Goal: Task Accomplishment & Management: Manage account settings

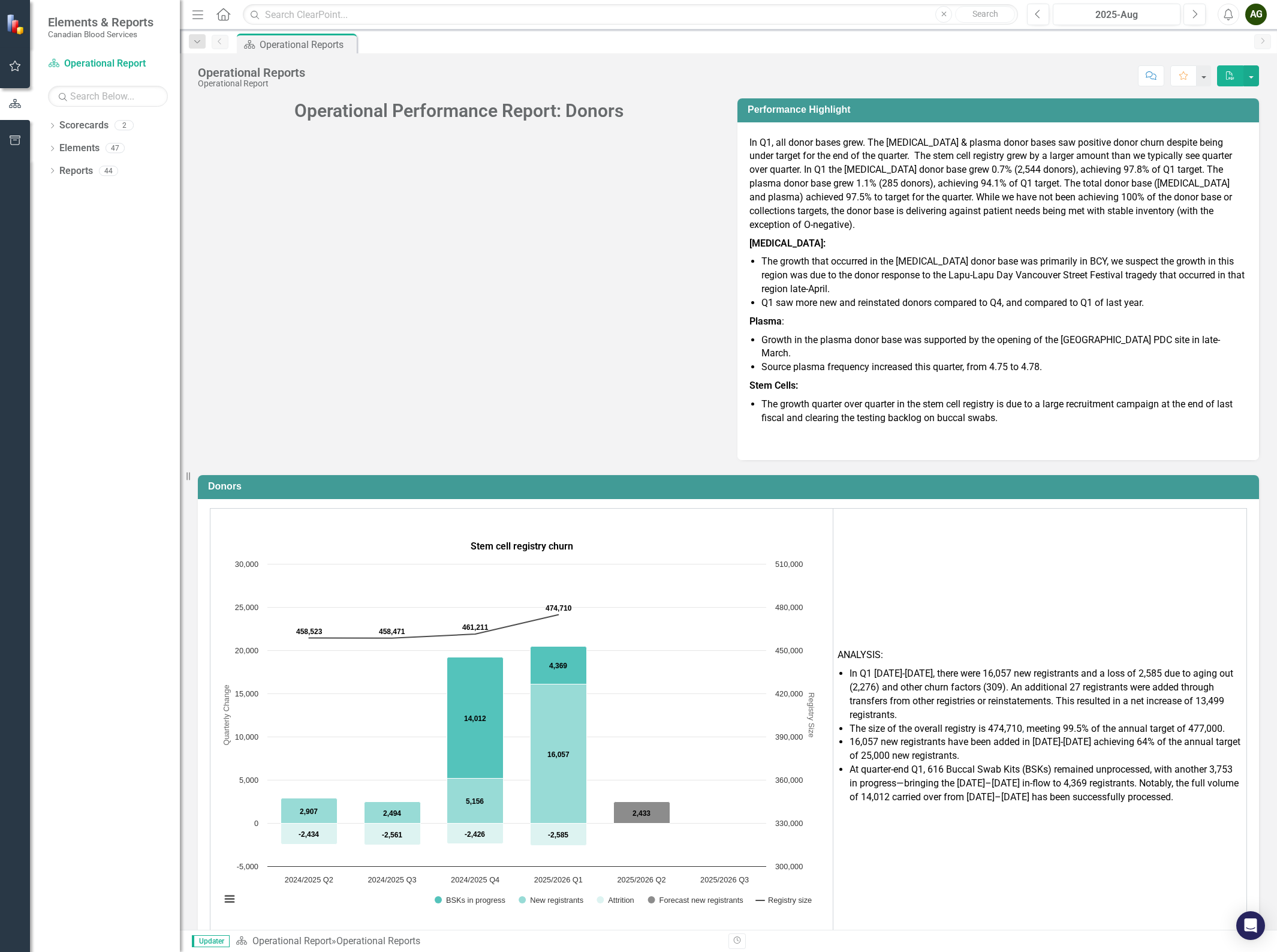
click at [374, 232] on div "Operational Performance Report: Donors Performance Highlight In Q1, all donor b…" at bounding box center [728, 271] width 1079 height 377
click at [12, 70] on icon "button" at bounding box center [15, 66] width 13 height 10
click at [58, 80] on link "My Workspace" at bounding box center [108, 84] width 120 height 13
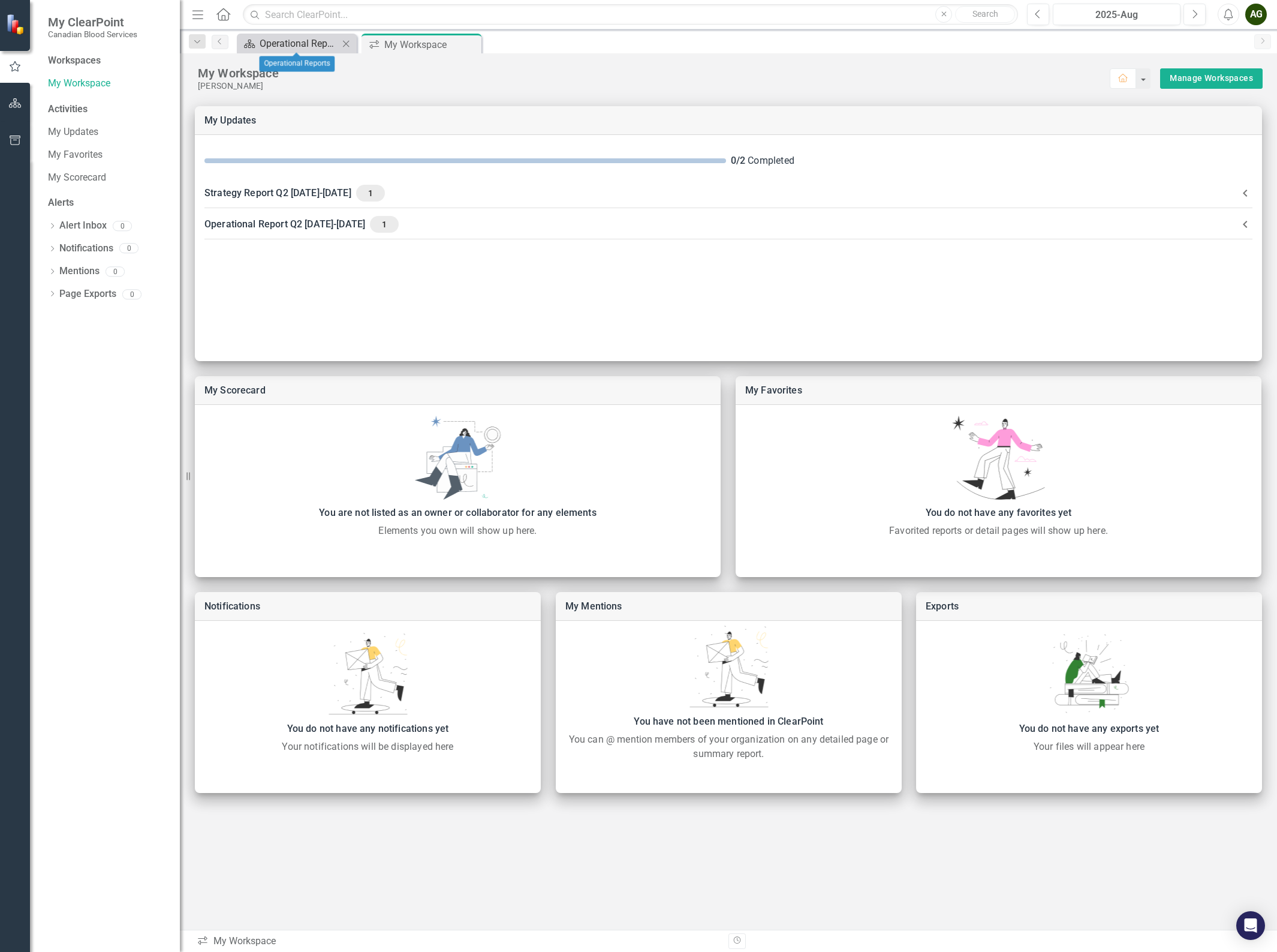
click at [313, 41] on div "Operational Reports" at bounding box center [299, 43] width 79 height 15
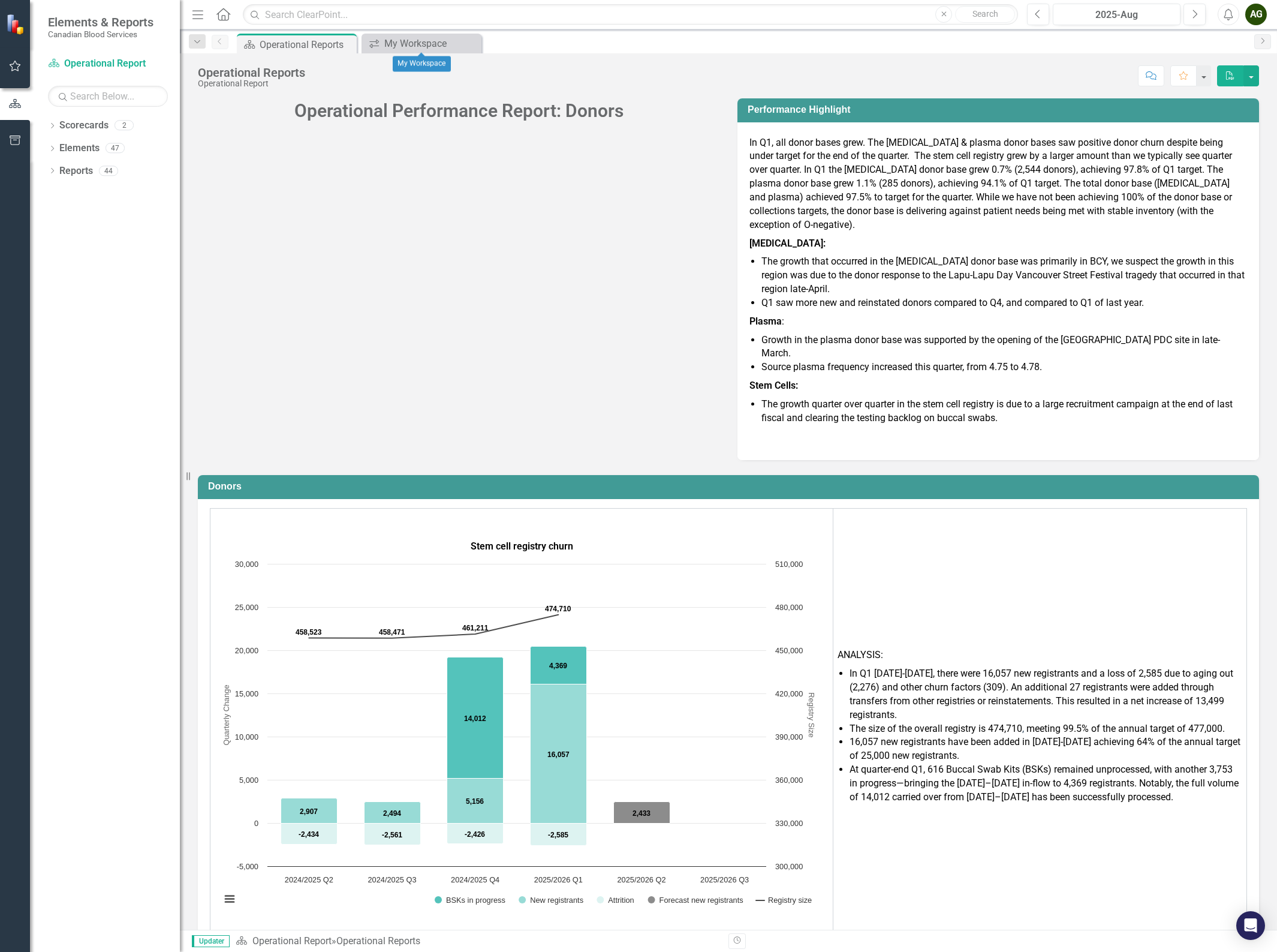
drag, startPoint x: 474, startPoint y: 46, endPoint x: 539, endPoint y: 146, distance: 119.3
click at [0, 0] on icon "Close" at bounding box center [0, 0] width 0 height 0
click at [52, 172] on icon at bounding box center [52, 171] width 3 height 5
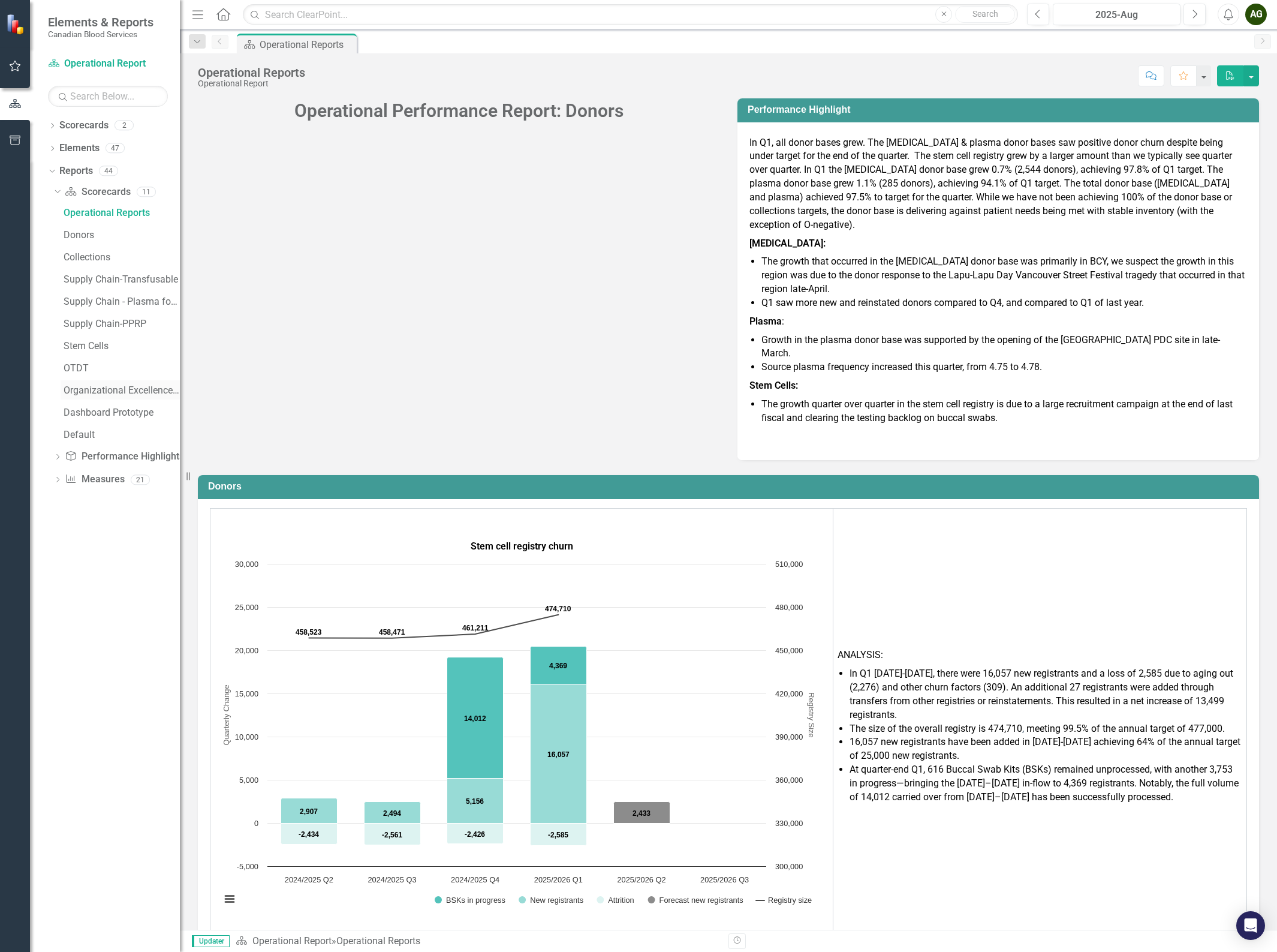
click at [109, 389] on div "Organizational Excellence – Quality Management" at bounding box center [122, 390] width 117 height 10
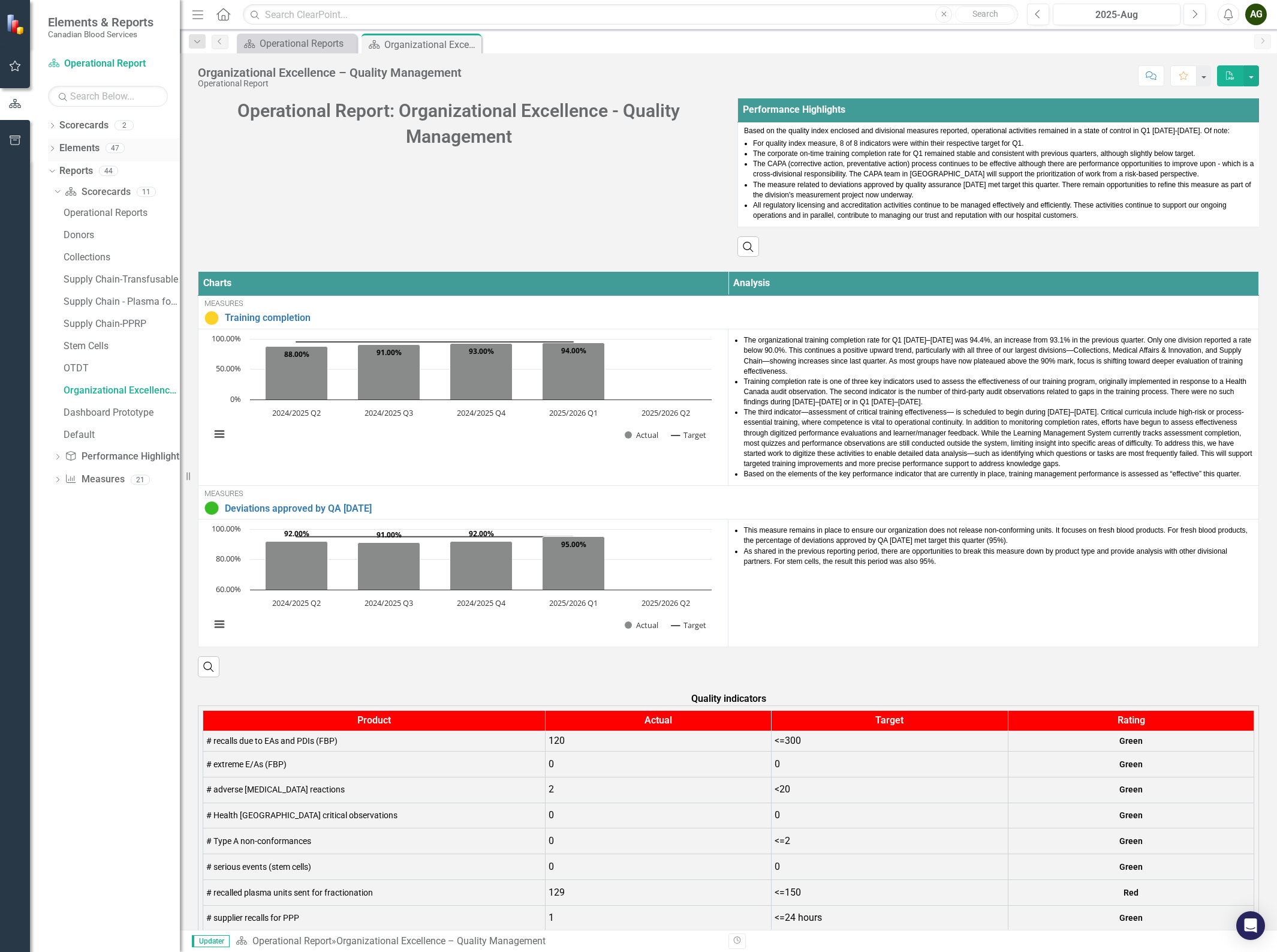
click at [52, 147] on icon "Dropdown" at bounding box center [52, 150] width 8 height 7
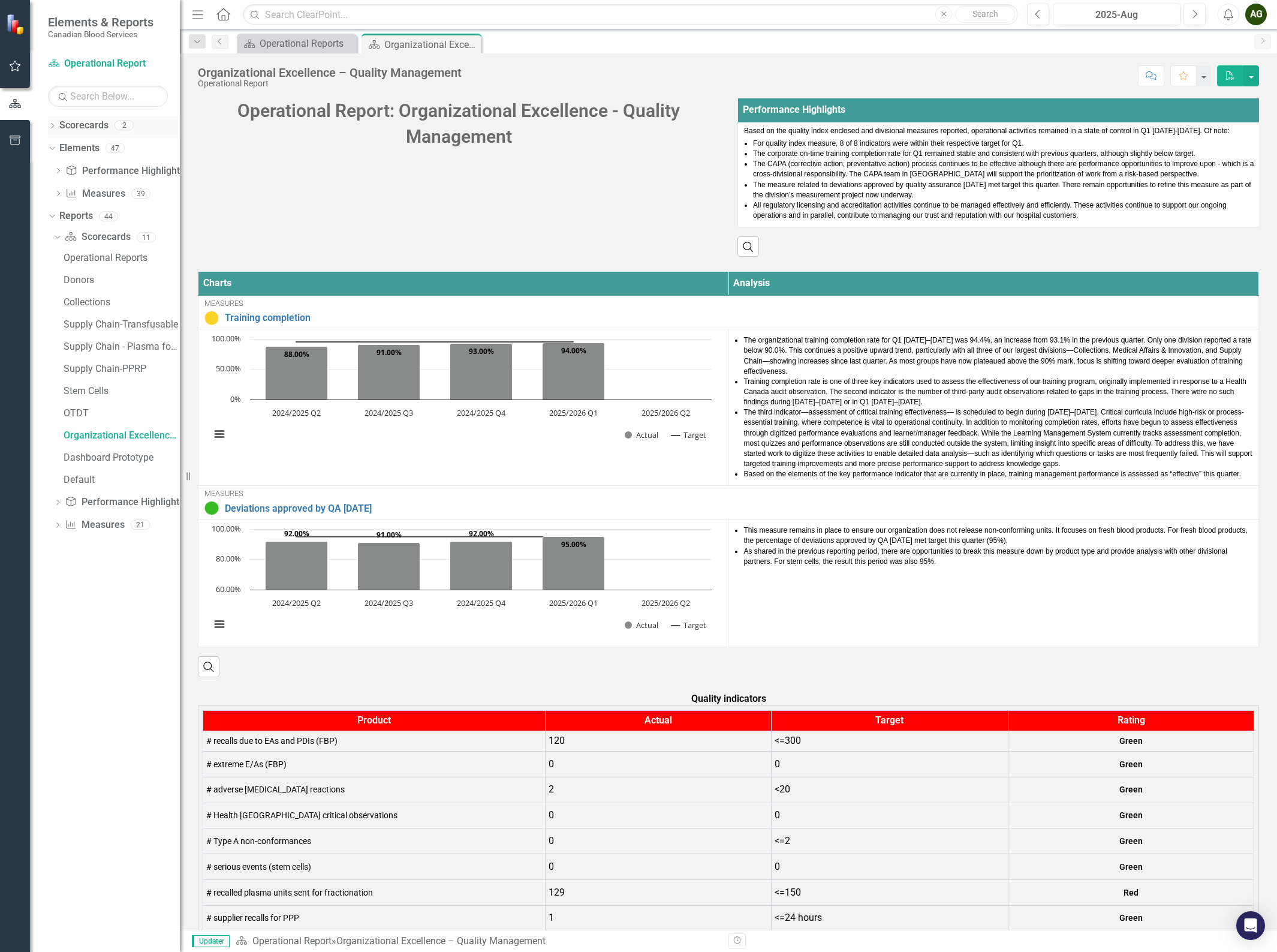
click at [50, 129] on icon "Dropdown" at bounding box center [52, 126] width 8 height 7
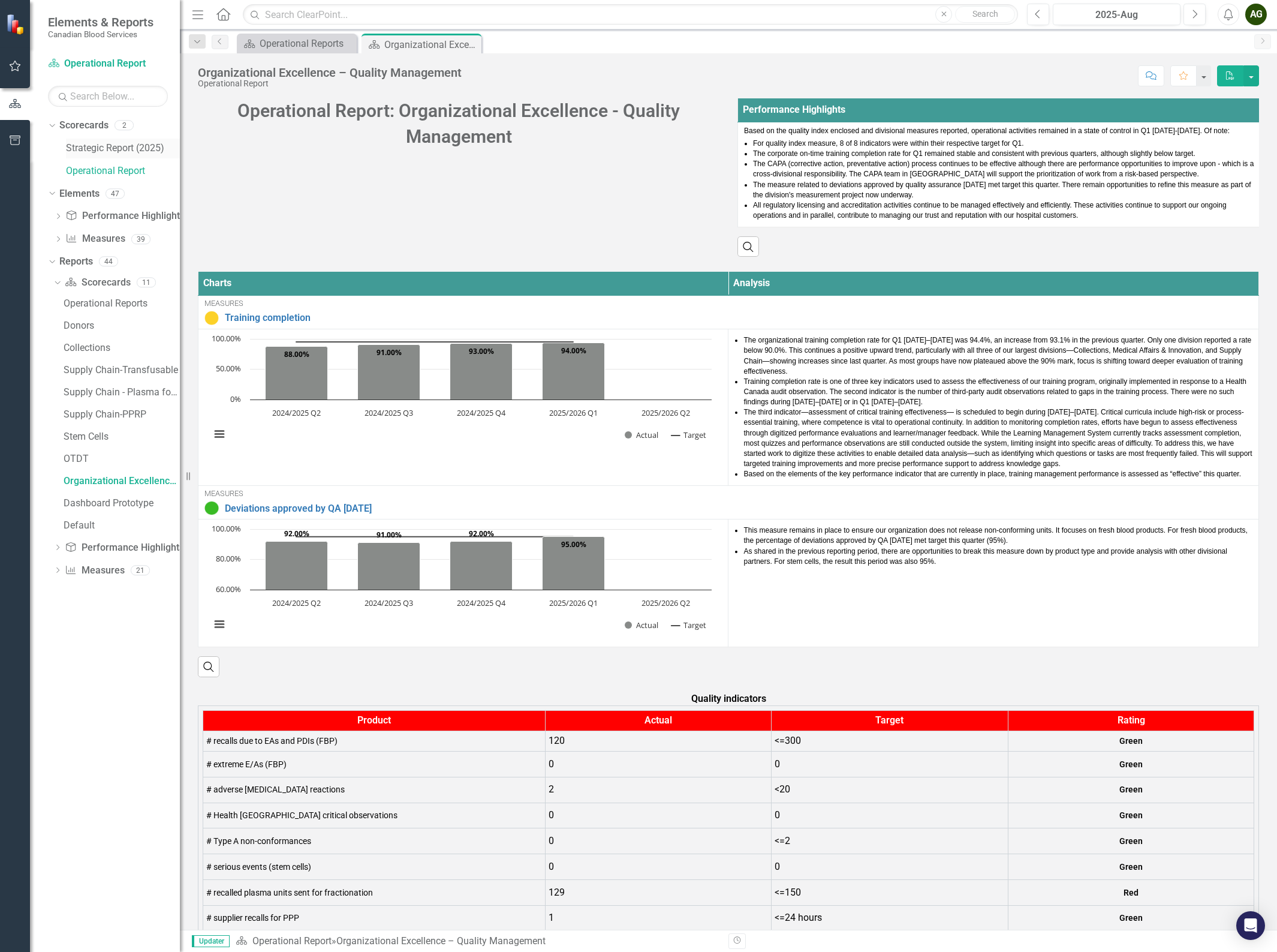
click at [75, 144] on link "Strategic Report (2025)" at bounding box center [123, 148] width 114 height 13
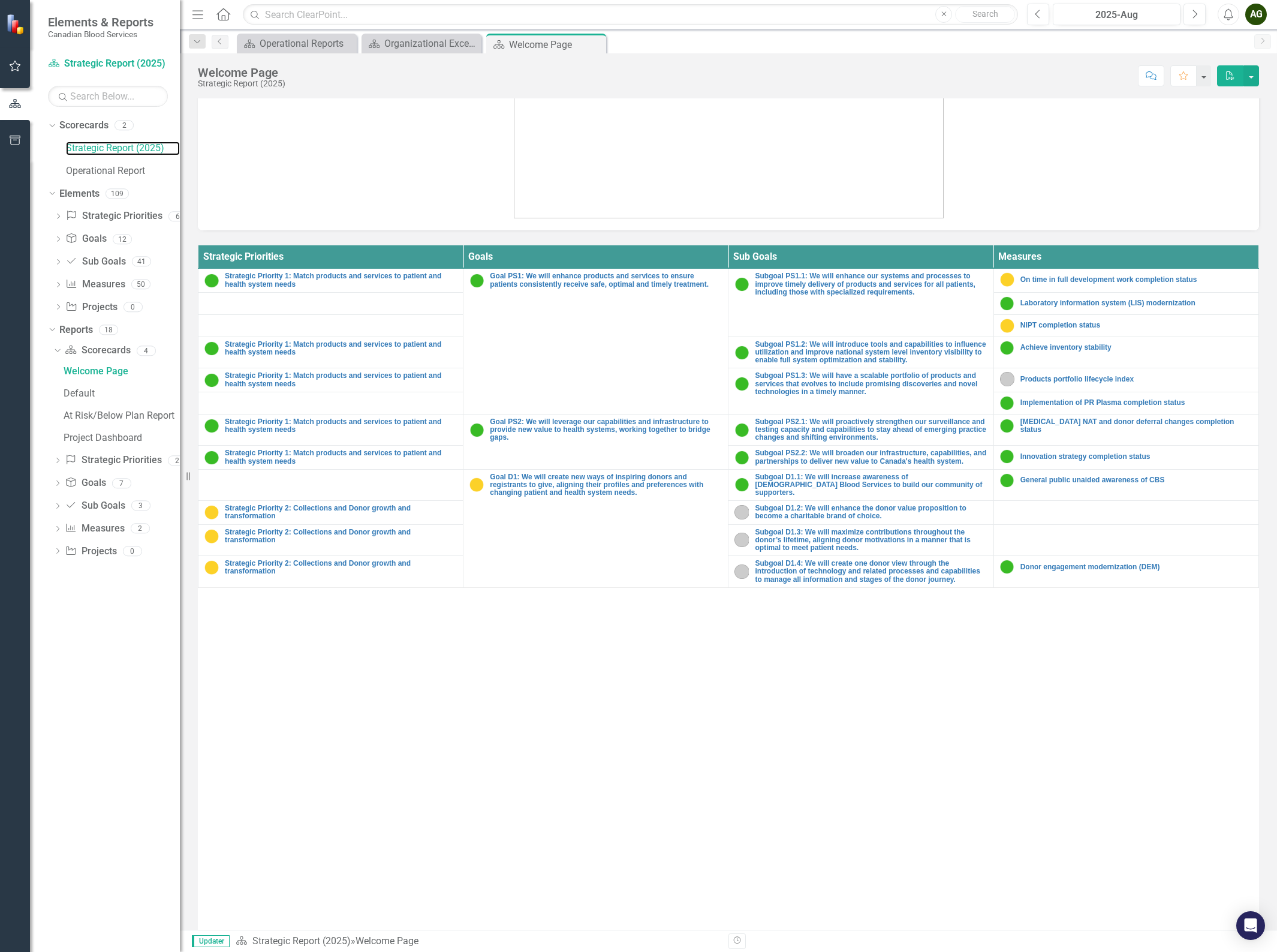
scroll to position [299, 0]
click at [852, 454] on link "Subgoal PS2.2: We will broaden our infrastructure, capabilities, and partnershi…" at bounding box center [871, 456] width 232 height 16
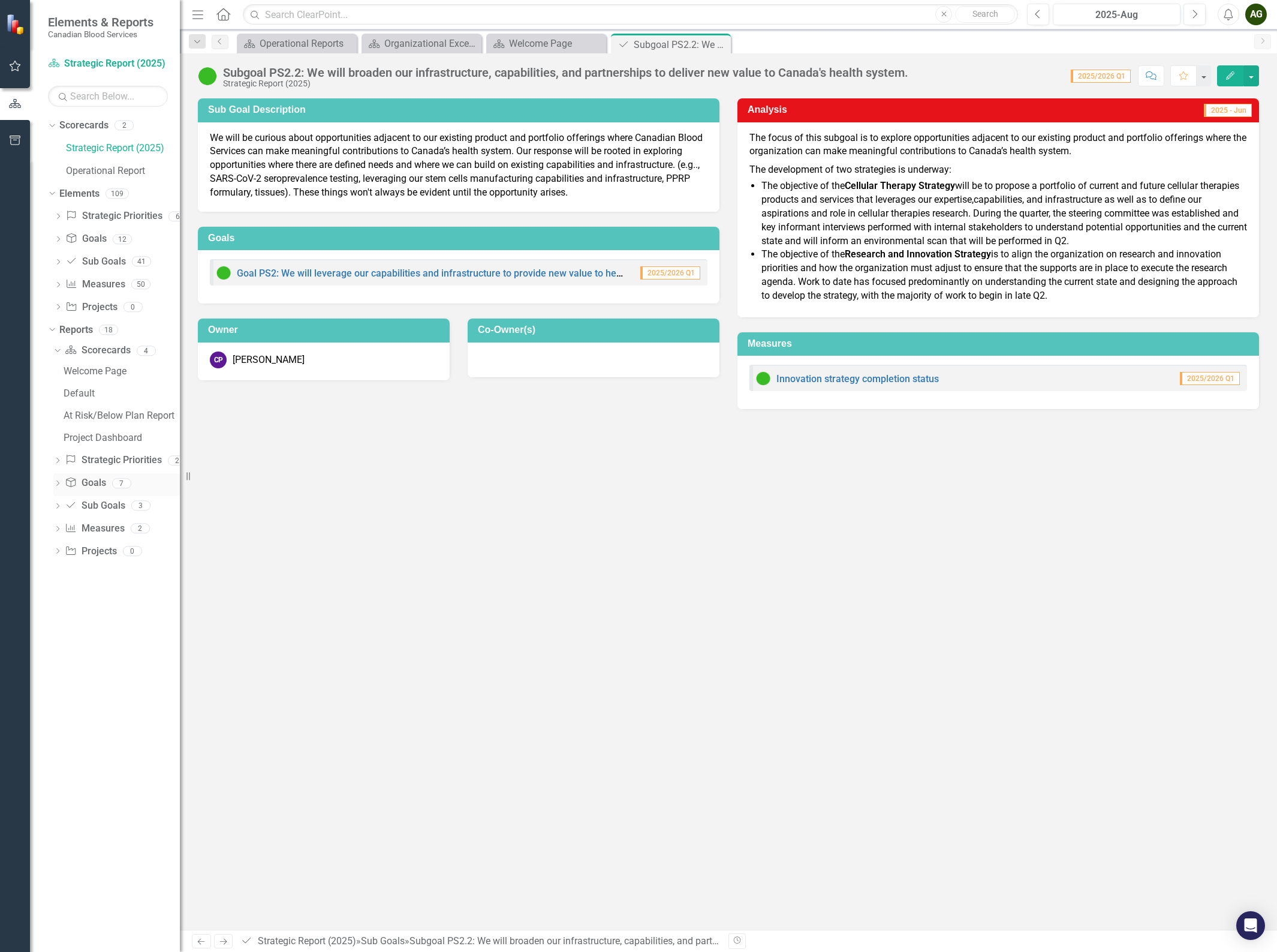
click at [54, 485] on icon "Dropdown" at bounding box center [57, 484] width 8 height 7
click at [60, 376] on icon "Dropdown" at bounding box center [57, 374] width 8 height 7
click at [99, 414] on div "Strategy Overview v2" at bounding box center [122, 416] width 117 height 10
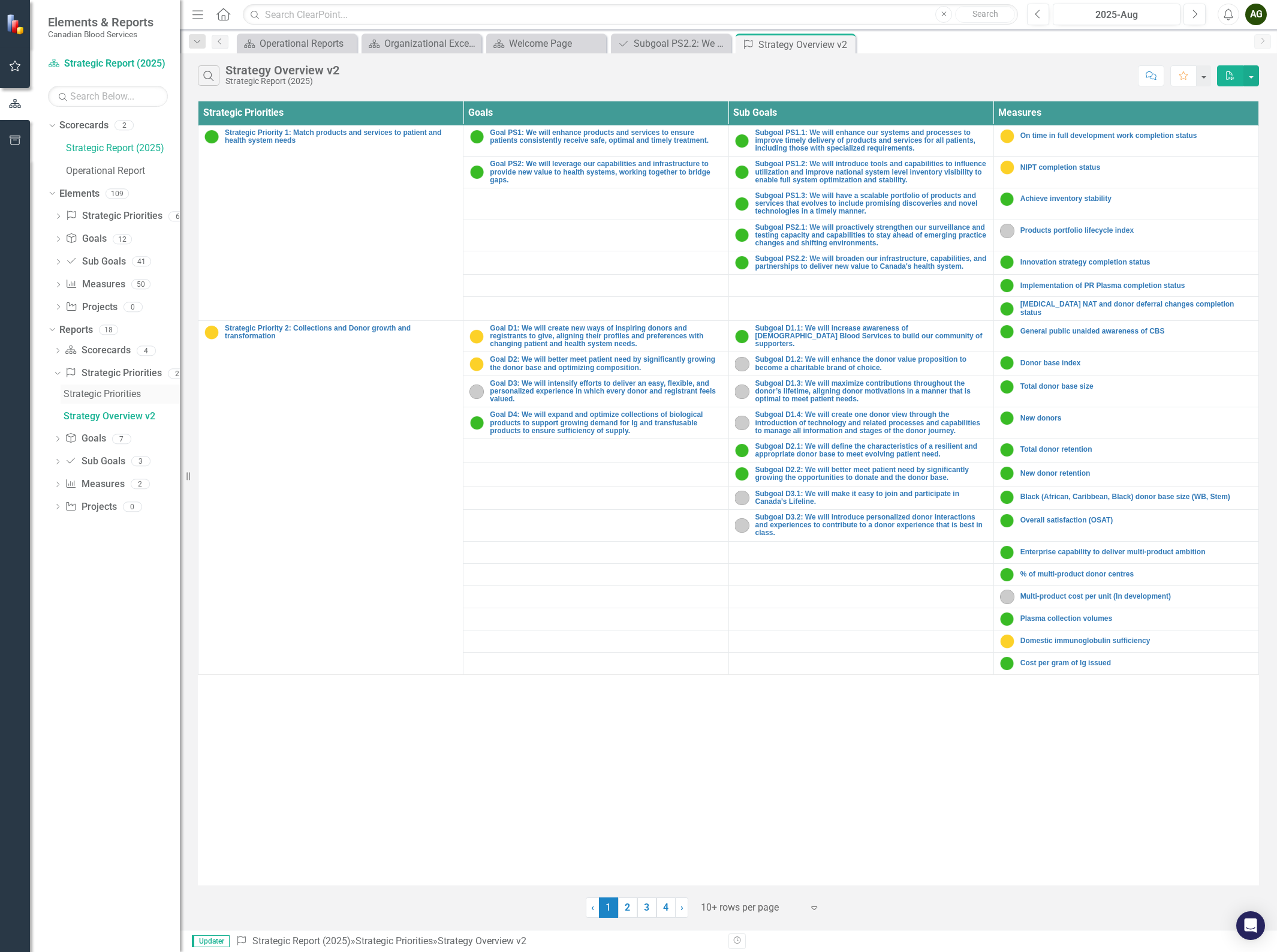
click at [93, 392] on div "Strategic Priorities" at bounding box center [122, 394] width 117 height 10
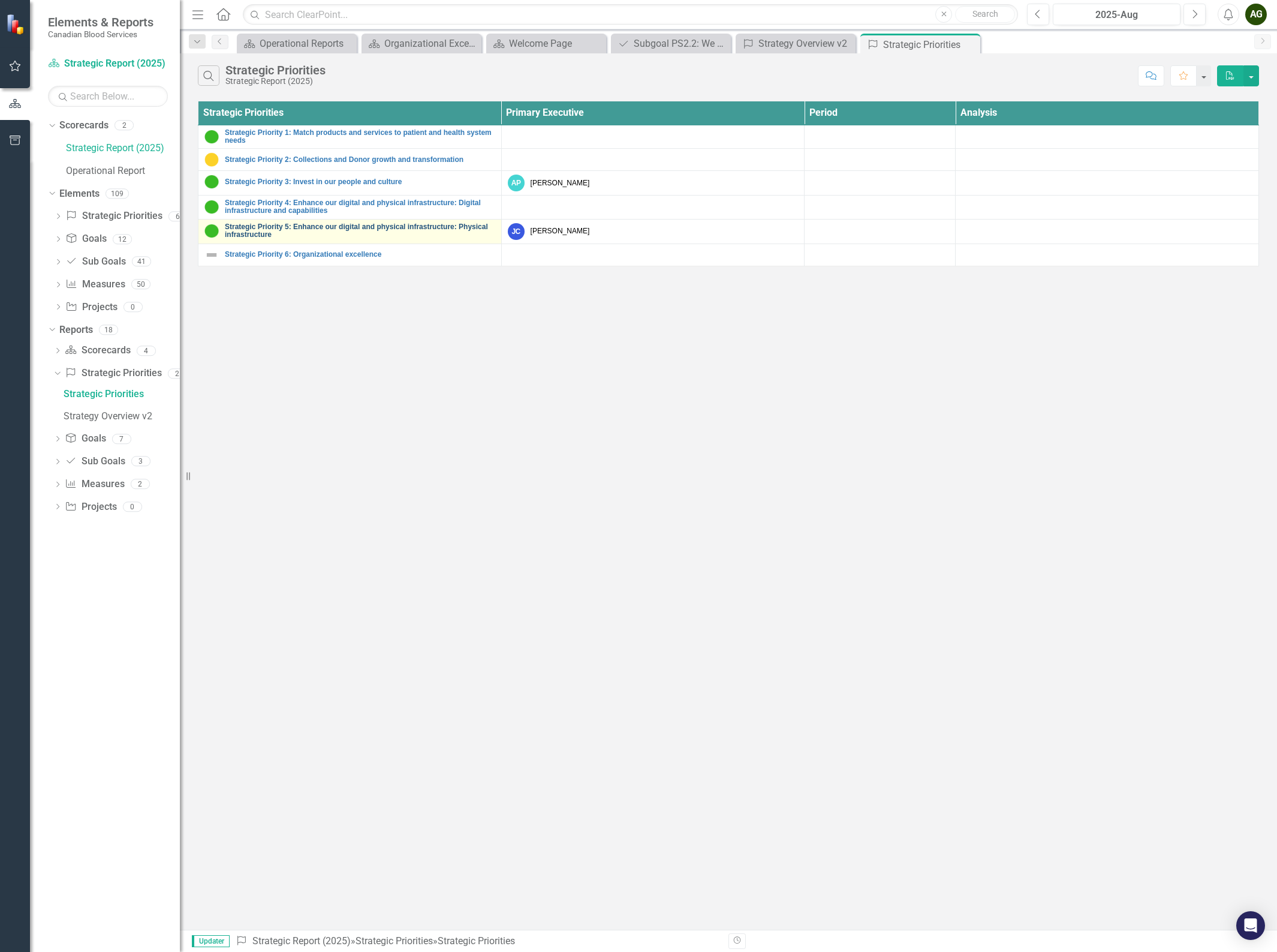
click at [326, 223] on link "Strategic Priority 5: Enhance our digital and physical infrastructure: Physical…" at bounding box center [360, 230] width 271 height 16
click at [292, 204] on link "Strategic Priority 4: Enhance our digital and physical infrastructure: Digital …" at bounding box center [360, 206] width 271 height 16
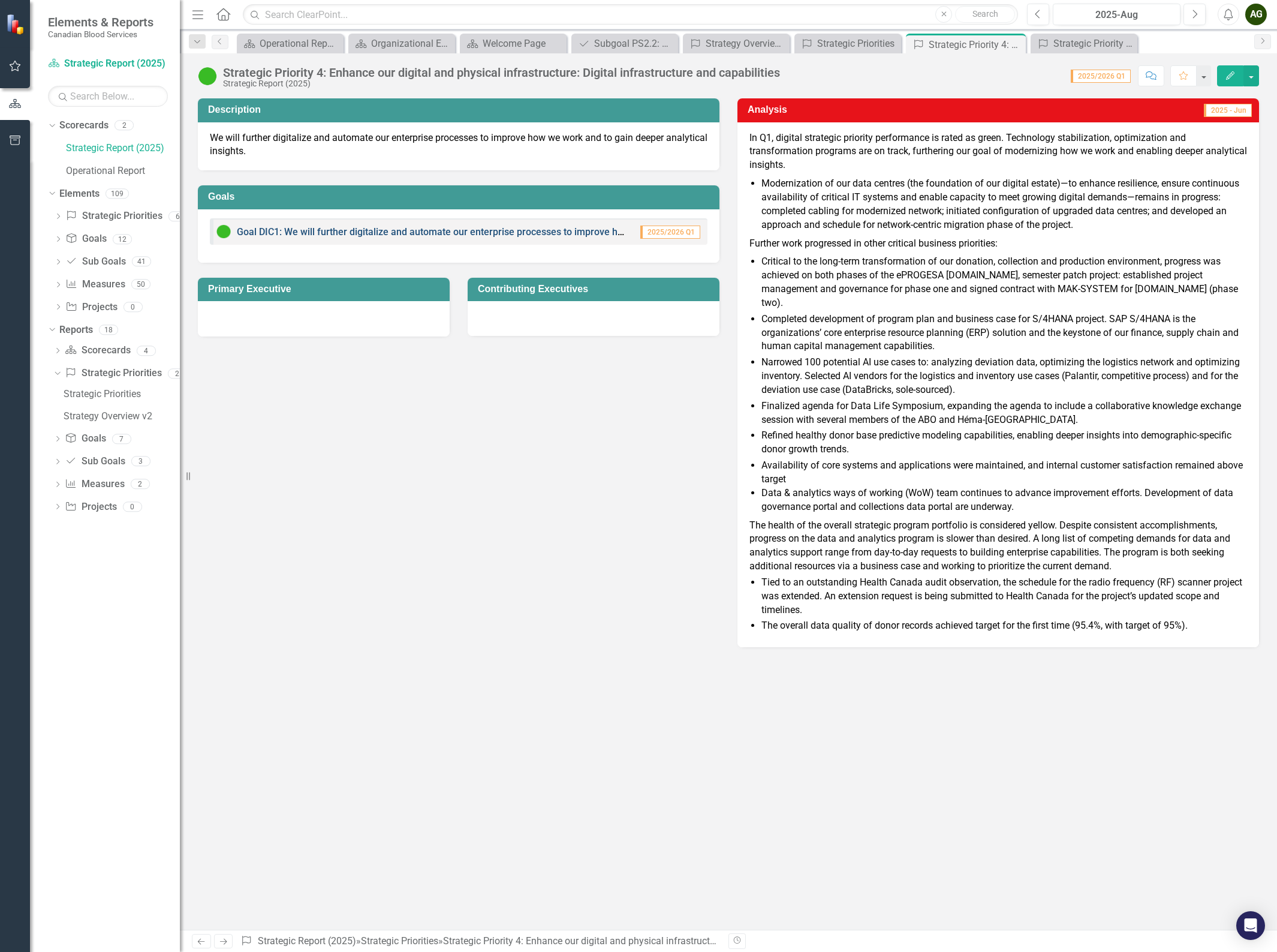
click at [521, 230] on link "Goal DIC1: We will further digitalize and automate our enterprise processes to …" at bounding box center [535, 231] width 597 height 11
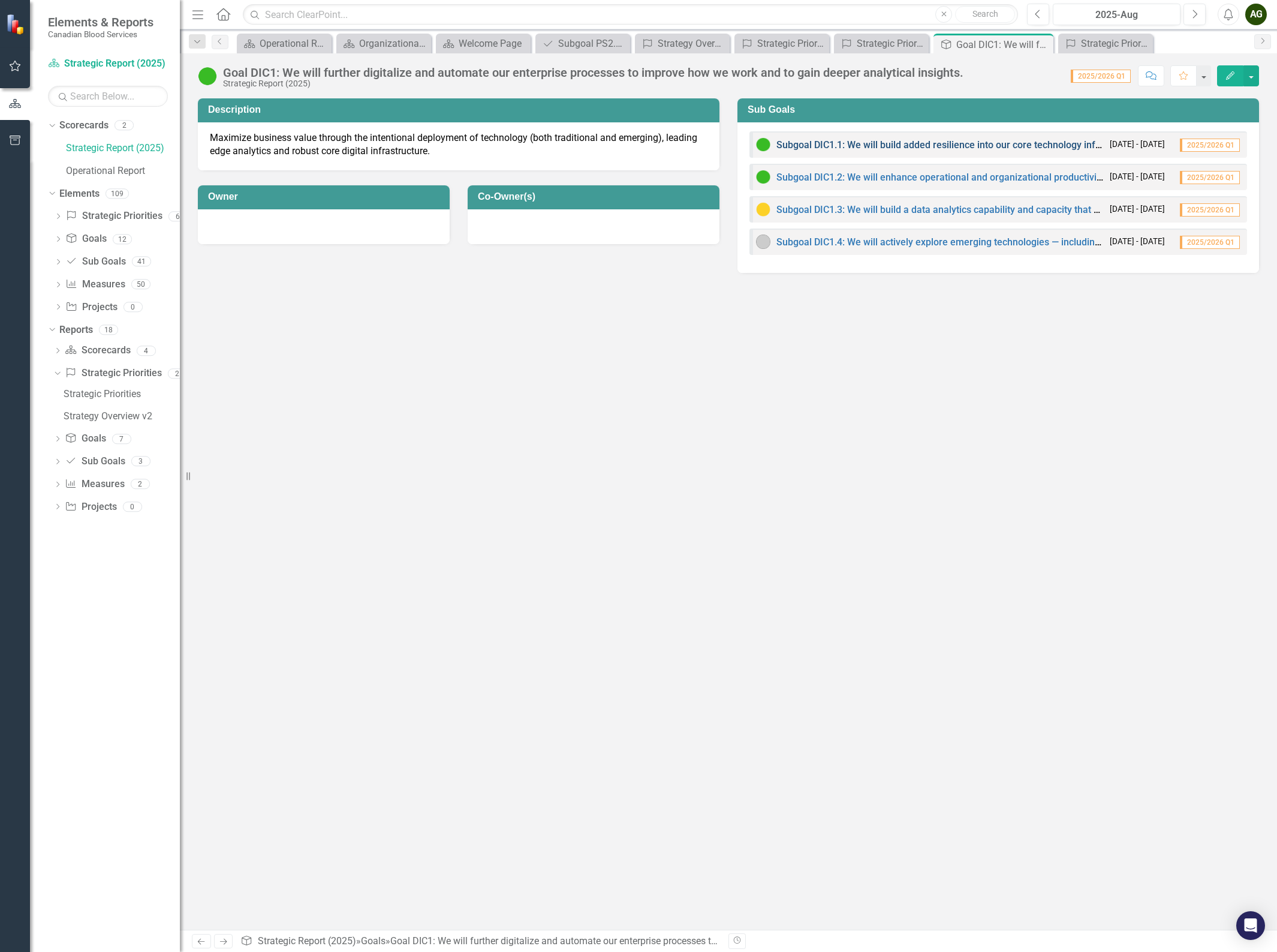
click at [971, 145] on link "Subgoal DIC1.1: We will build added resilience into our core technology infrast…" at bounding box center [1179, 144] width 807 height 11
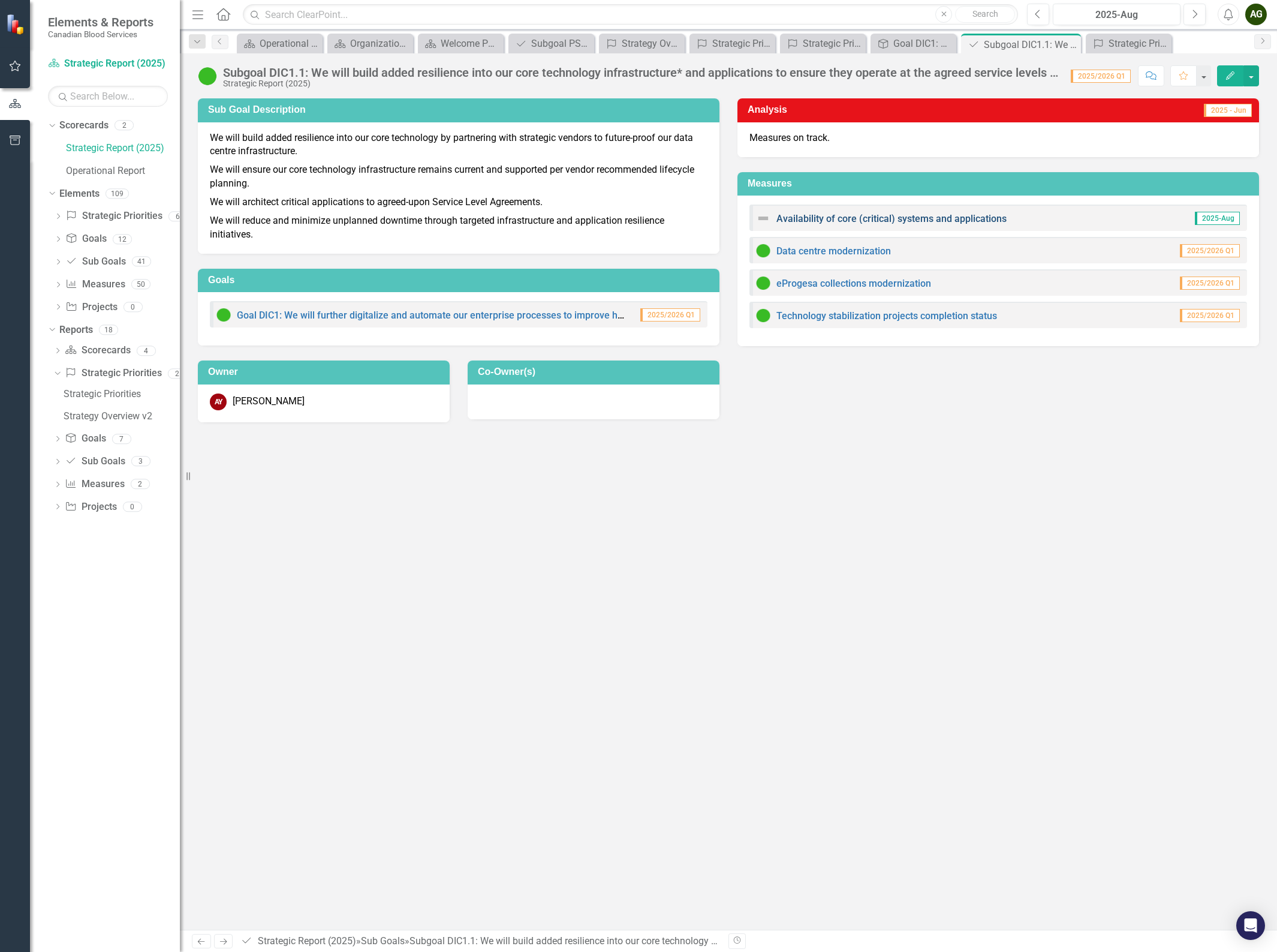
click at [865, 220] on link "Availability of core (critical) systems and applications" at bounding box center [891, 218] width 230 height 11
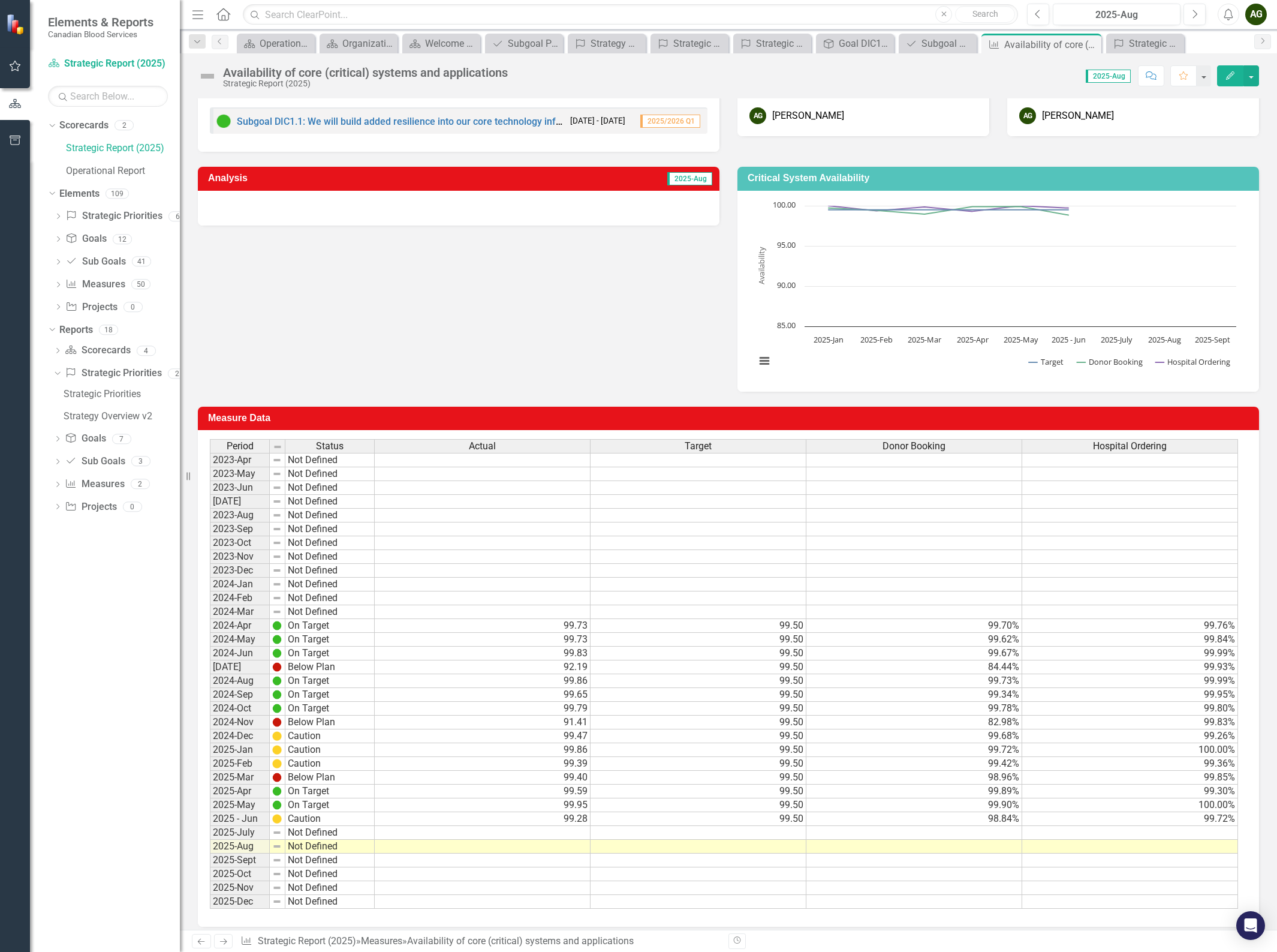
scroll to position [119, 0]
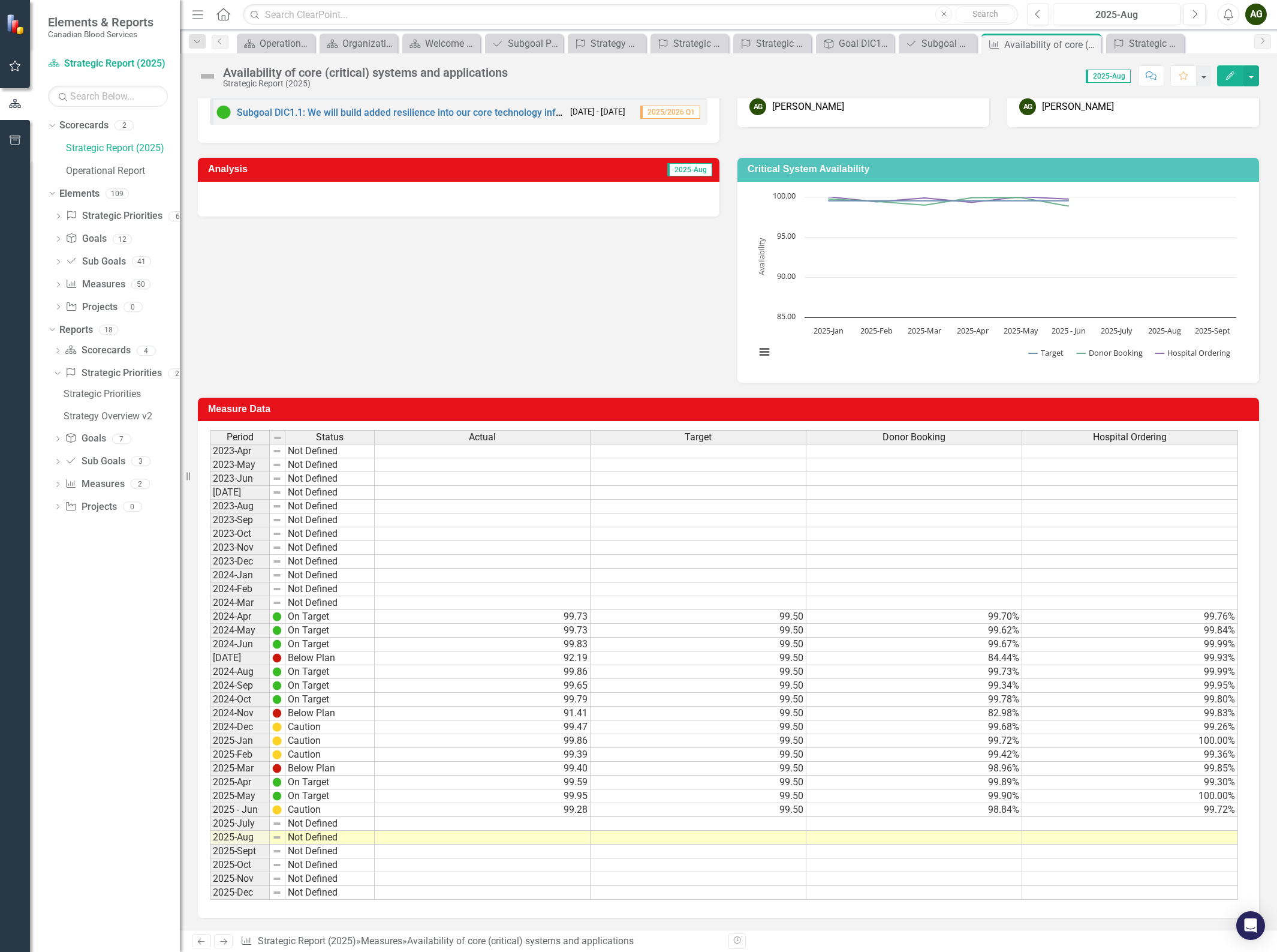
click at [503, 559] on td at bounding box center [482, 823] width 216 height 13
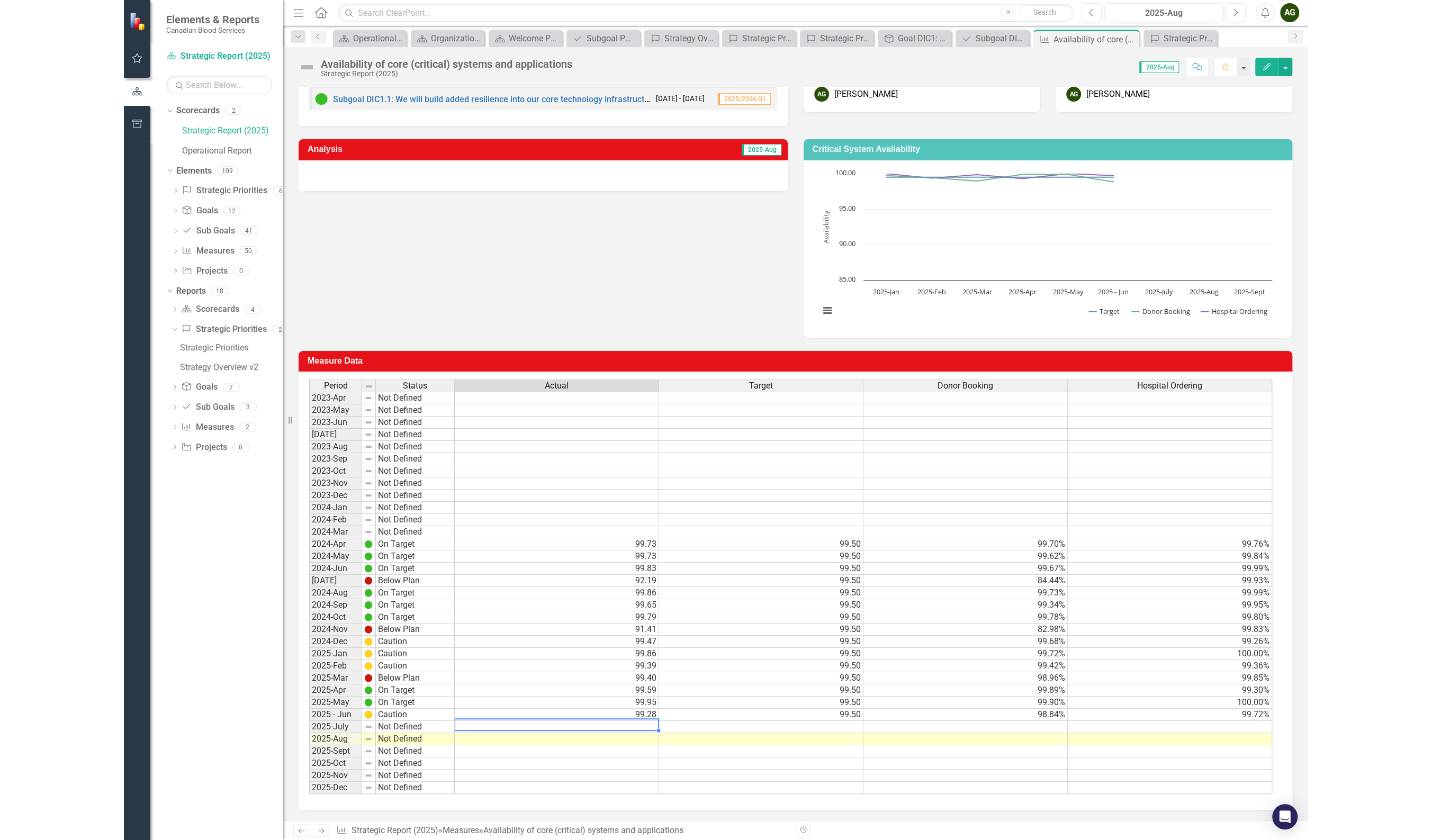
scroll to position [92, 0]
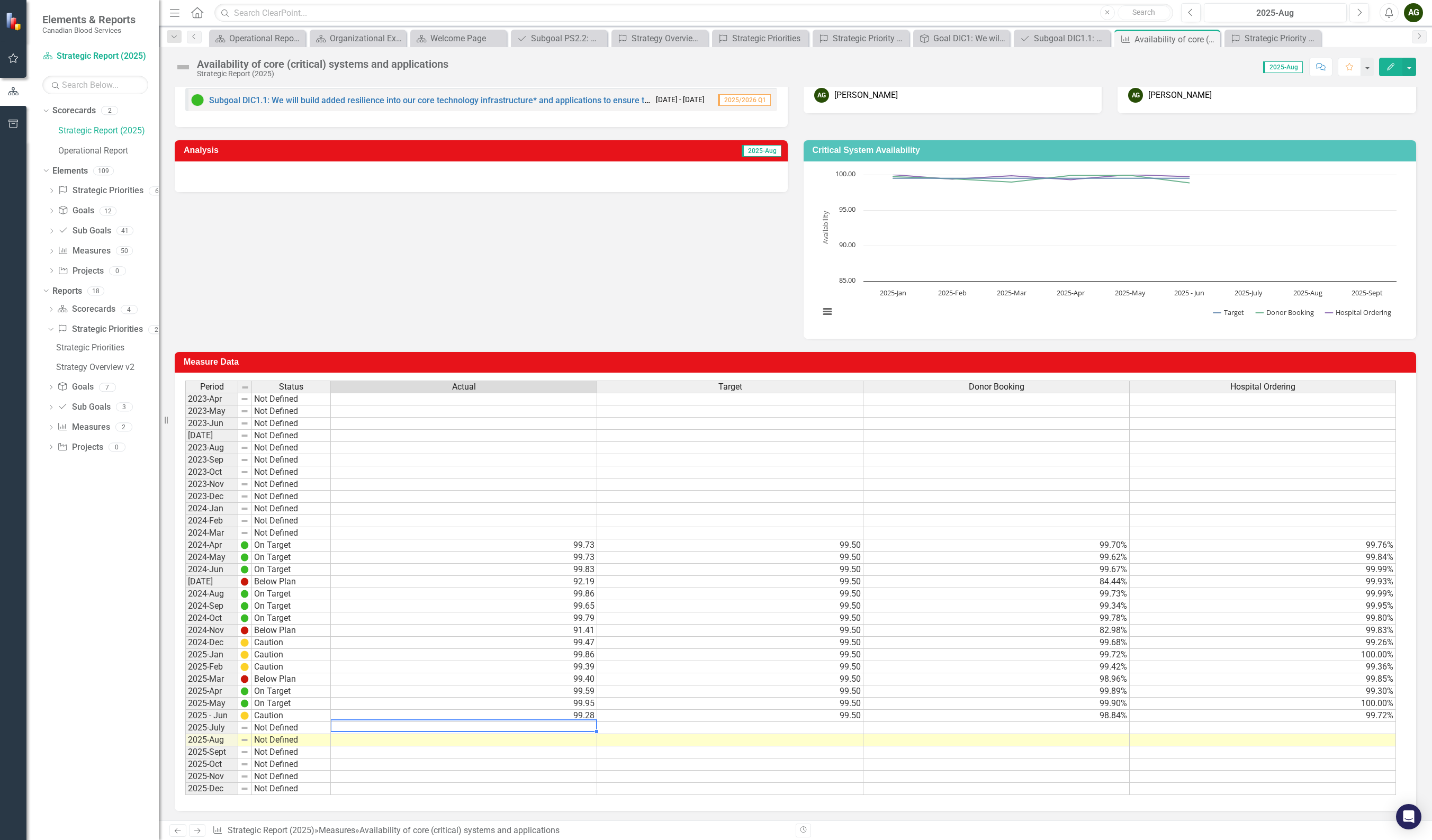
click at [535, 493] on td "99.59" at bounding box center [463, 691] width 266 height 12
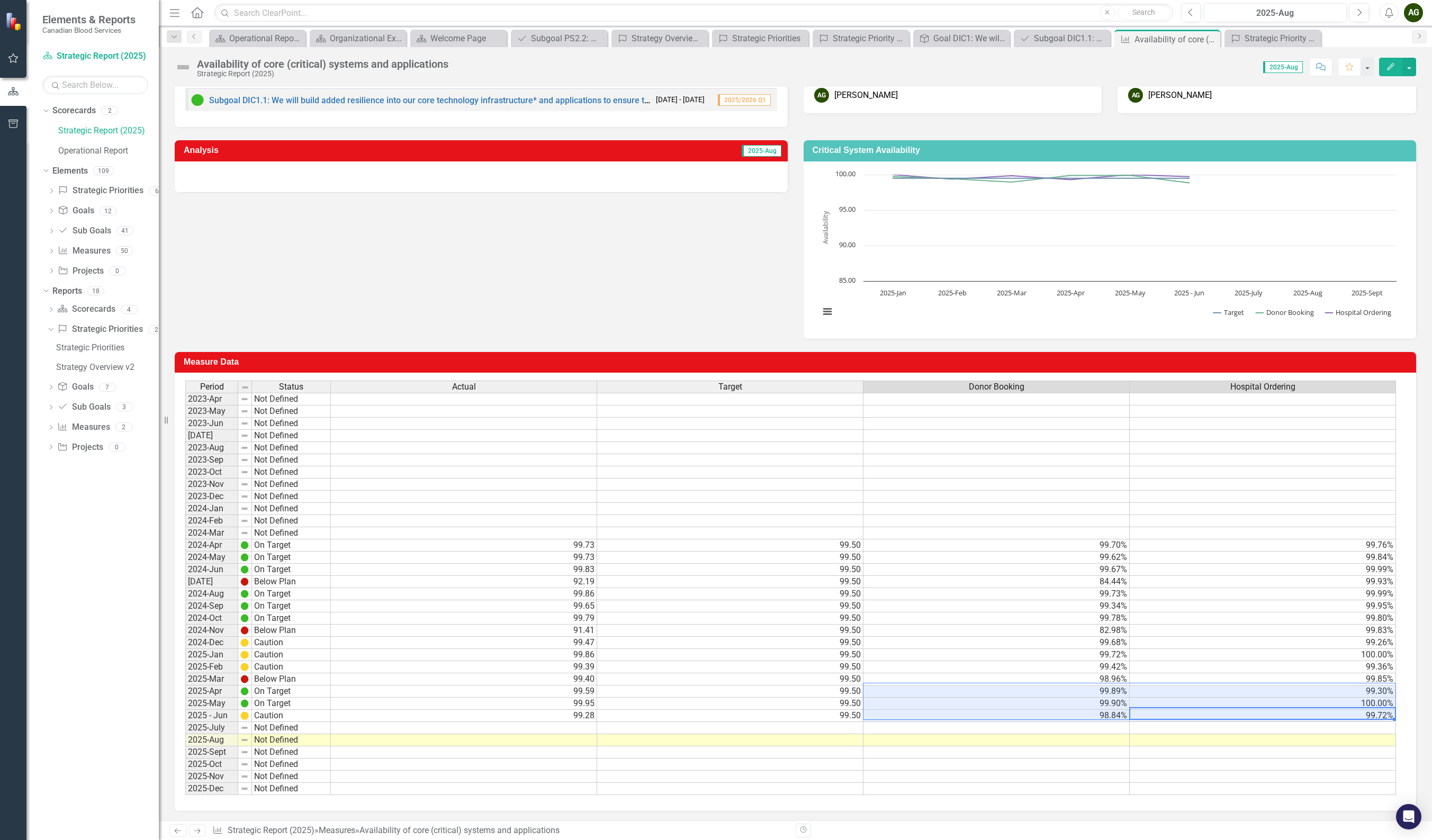
drag, startPoint x: 1324, startPoint y: 715, endPoint x: 1042, endPoint y: 688, distance: 283.3
click at [968, 493] on tbody "2023-Apr Not Defined 2023-May Not Defined 2023-Jun Not Defined [DATE] Not Defin…" at bounding box center [791, 593] width 1211 height 402
click at [396, 493] on td "99.73" at bounding box center [463, 545] width 266 height 12
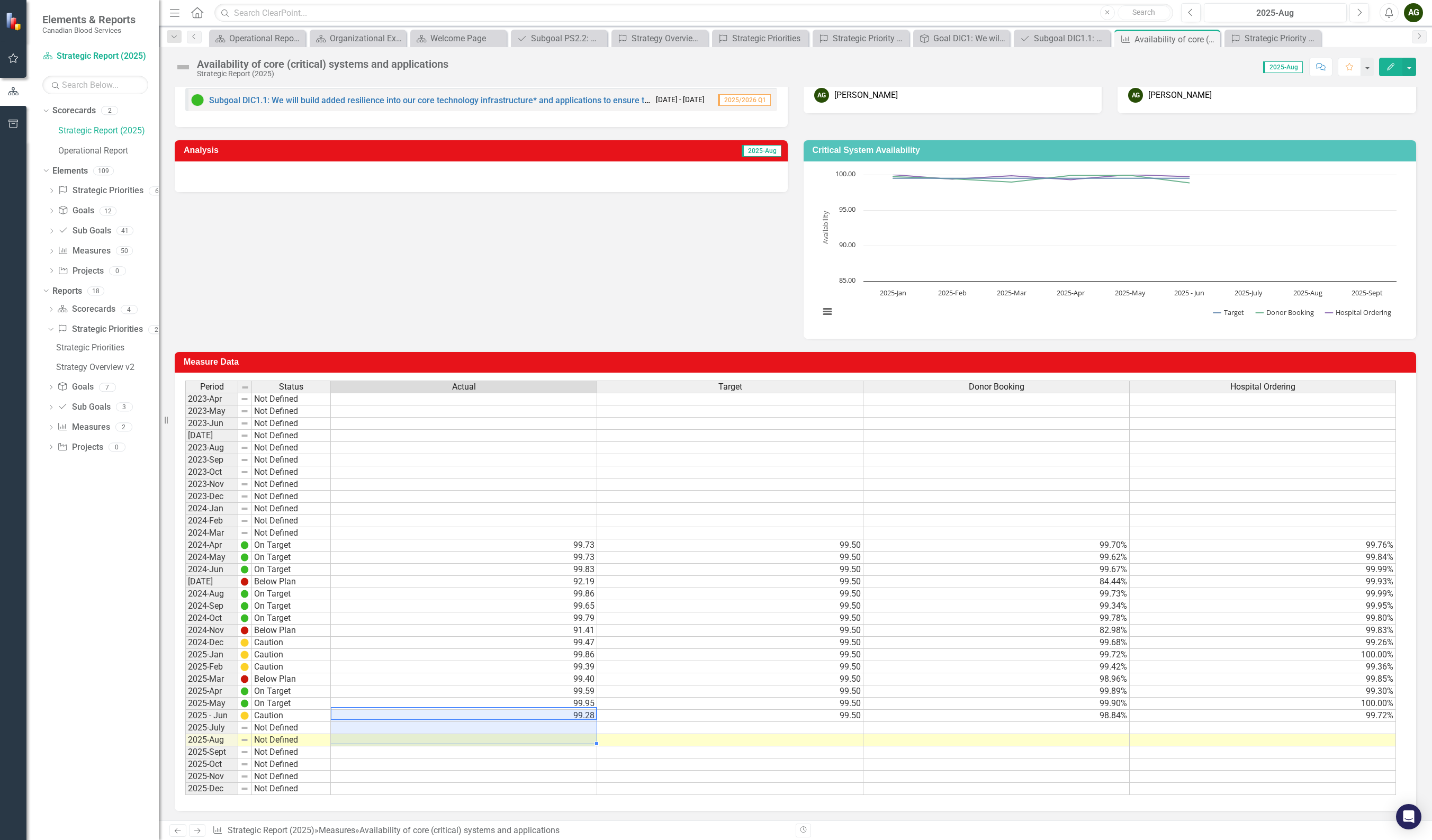
drag, startPoint x: 547, startPoint y: 718, endPoint x: 556, endPoint y: 736, distance: 20.1
click at [556, 493] on tbody "2023-Apr Not Defined 2023-May Not Defined 2023-Jun Not Defined [DATE] Not Defin…" at bounding box center [791, 593] width 1211 height 402
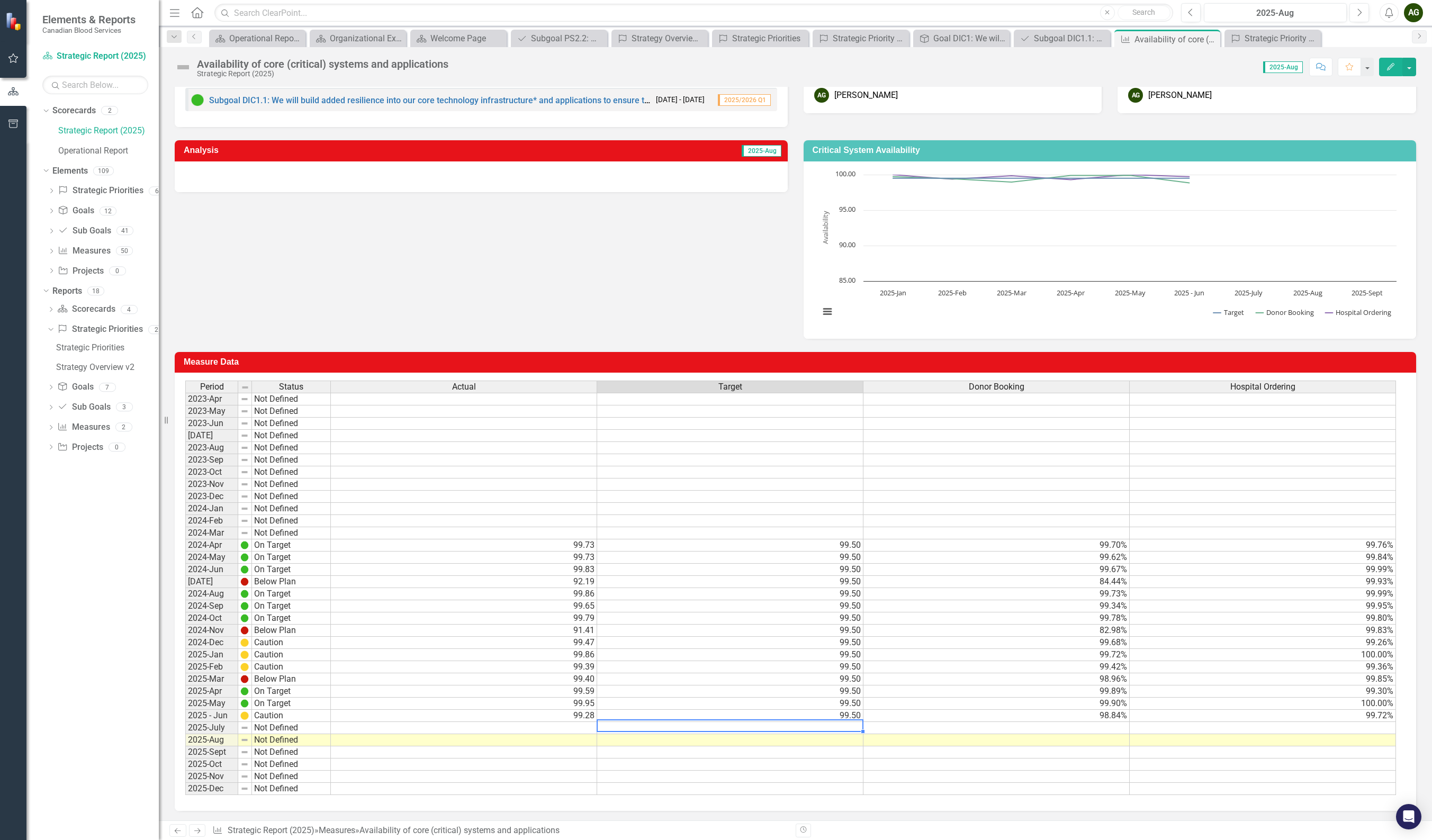
click at [186, 493] on div "Period Status Actual Target Donor Booking Hospital Ordering 2023-Apr Not Define…" at bounding box center [186, 588] width 0 height 414
click at [840, 493] on td "99.50" at bounding box center [730, 715] width 266 height 12
click at [186, 493] on div "Period Status Actual Target Donor Booking Hospital Ordering 2023-Apr Not Define…" at bounding box center [186, 588] width 0 height 414
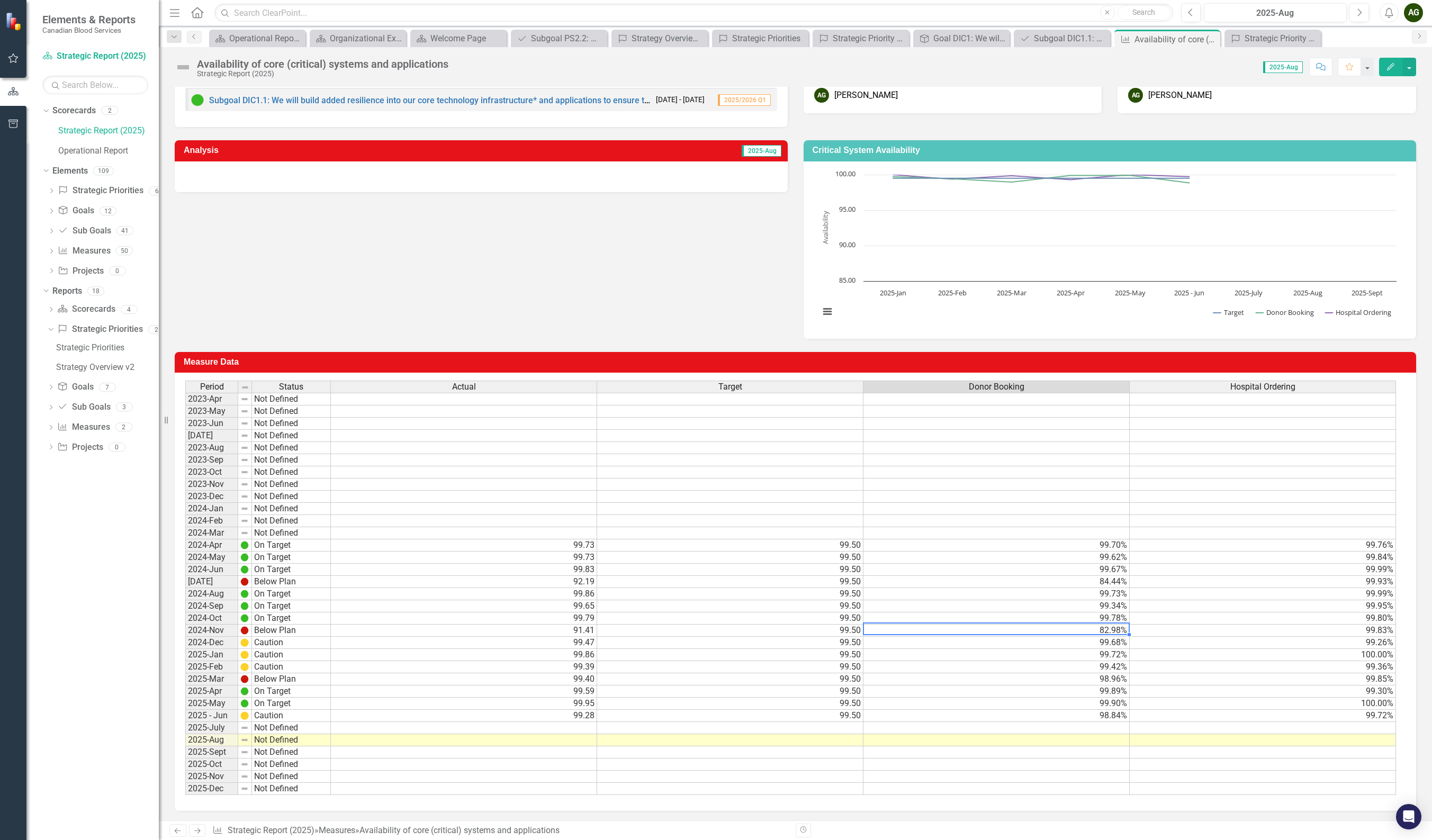
click at [968, 493] on td "82.98%" at bounding box center [996, 630] width 266 height 12
click at [968, 493] on td "99.30%" at bounding box center [1262, 691] width 266 height 12
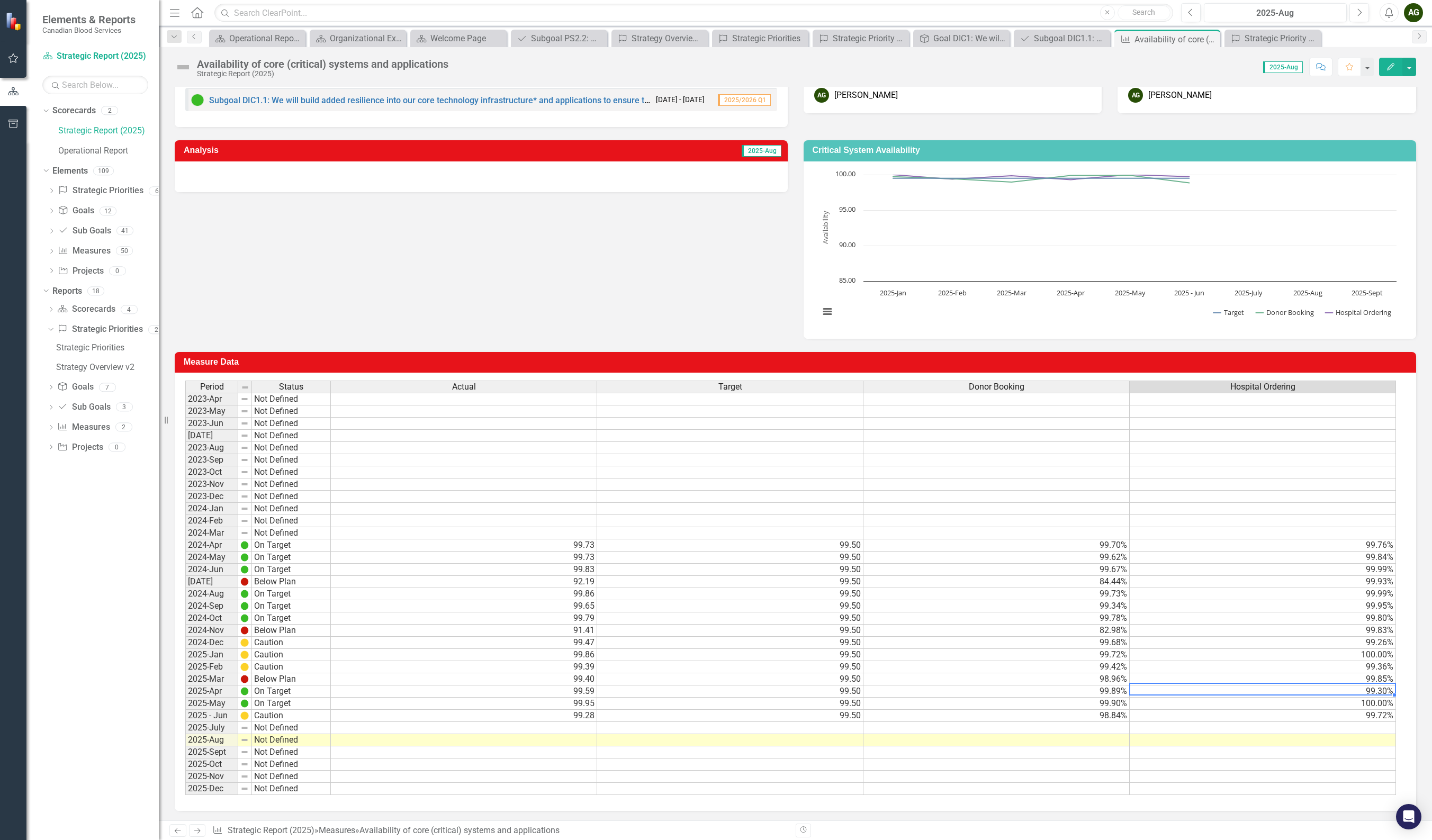
click at [186, 493] on div "Period Status Actual Target Donor Booking Hospital Ordering 2023-Apr Not Define…" at bounding box center [186, 588] width 0 height 414
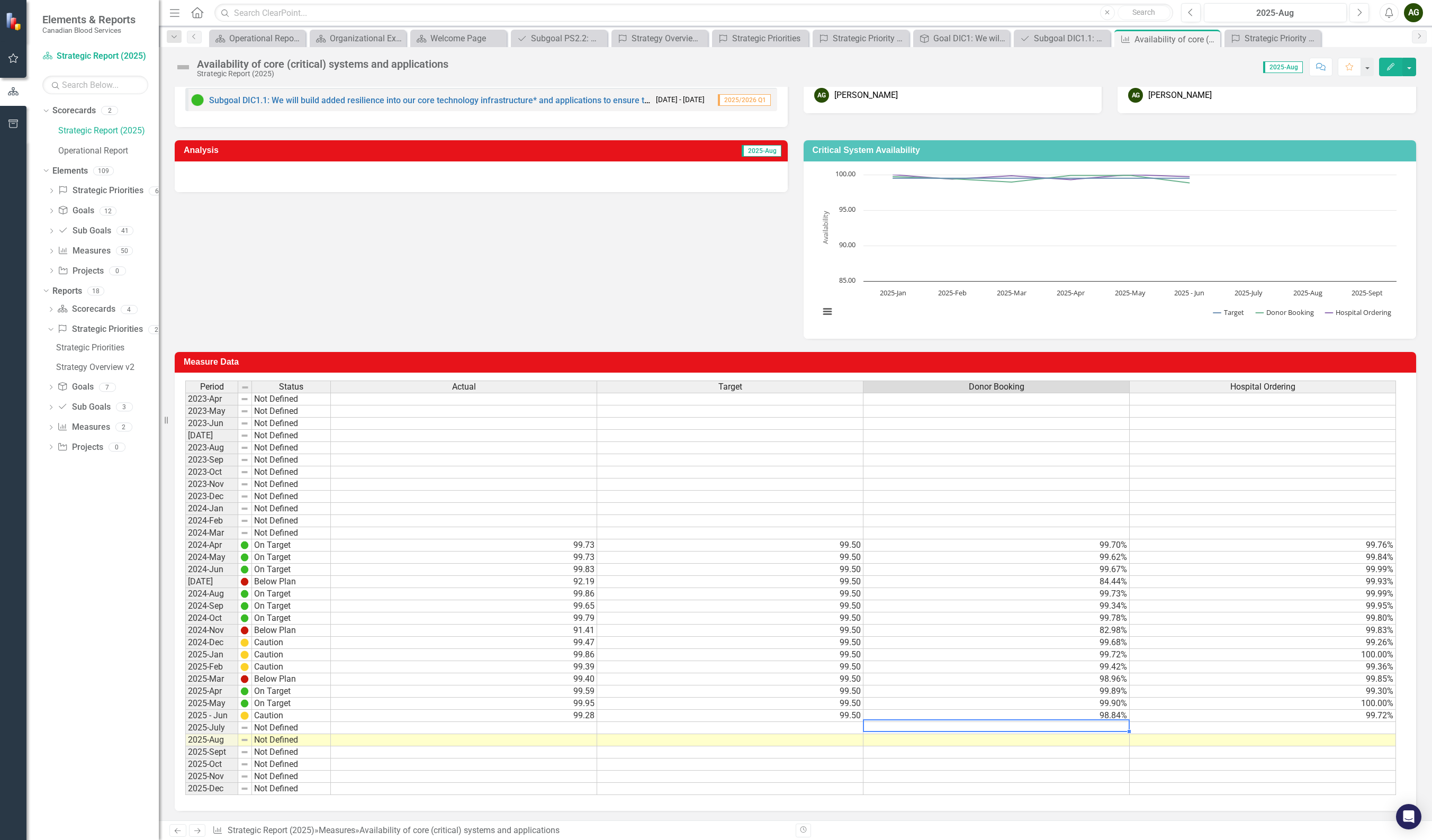
click at [968, 493] on td at bounding box center [996, 728] width 266 height 12
click at [968, 493] on td at bounding box center [1262, 728] width 266 height 12
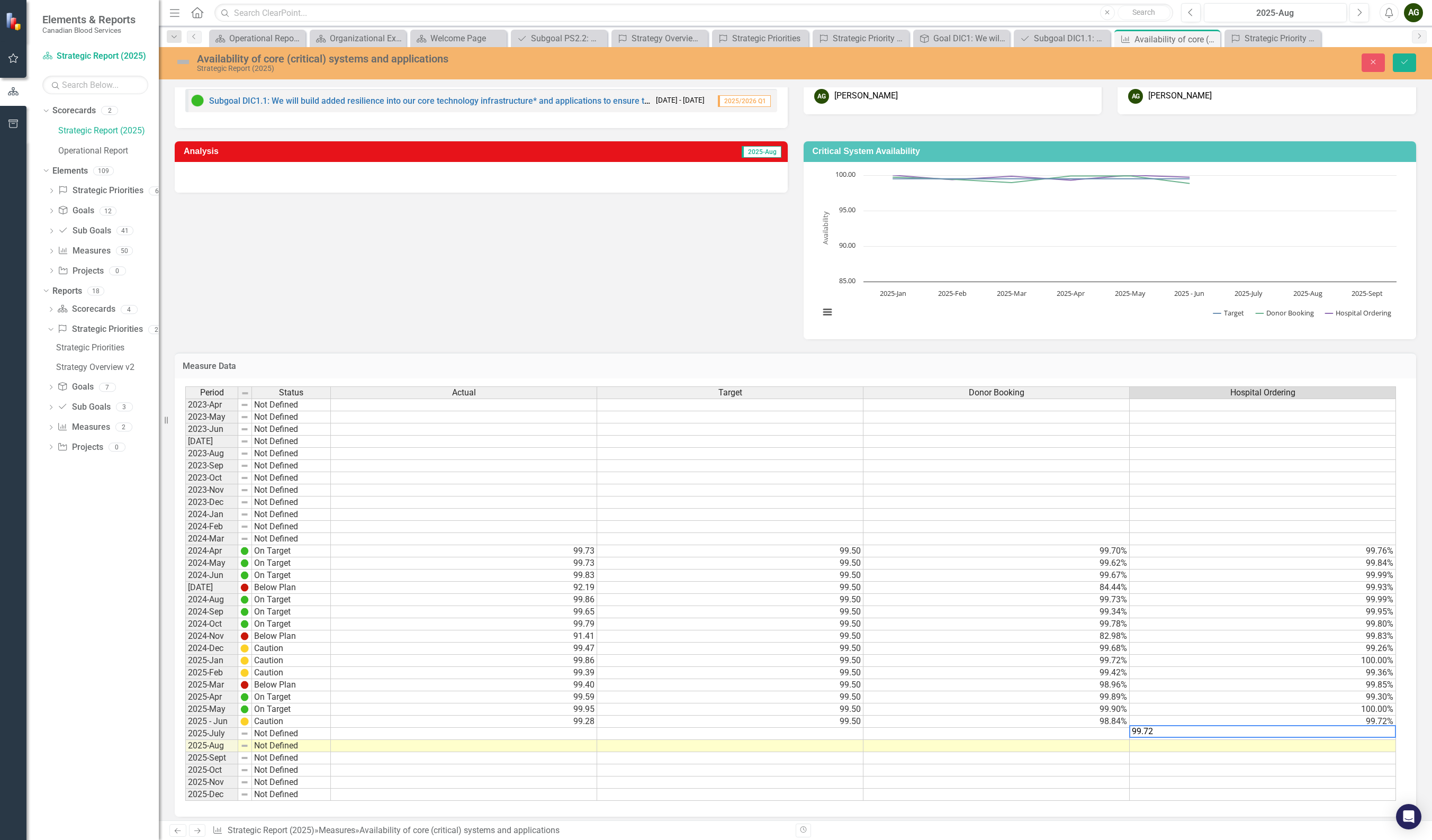
type textarea "99.72"
click at [968, 493] on td at bounding box center [996, 734] width 266 height 12
type textarea "98.88"
click at [836, 493] on td at bounding box center [730, 734] width 266 height 12
type textarea "99.50"
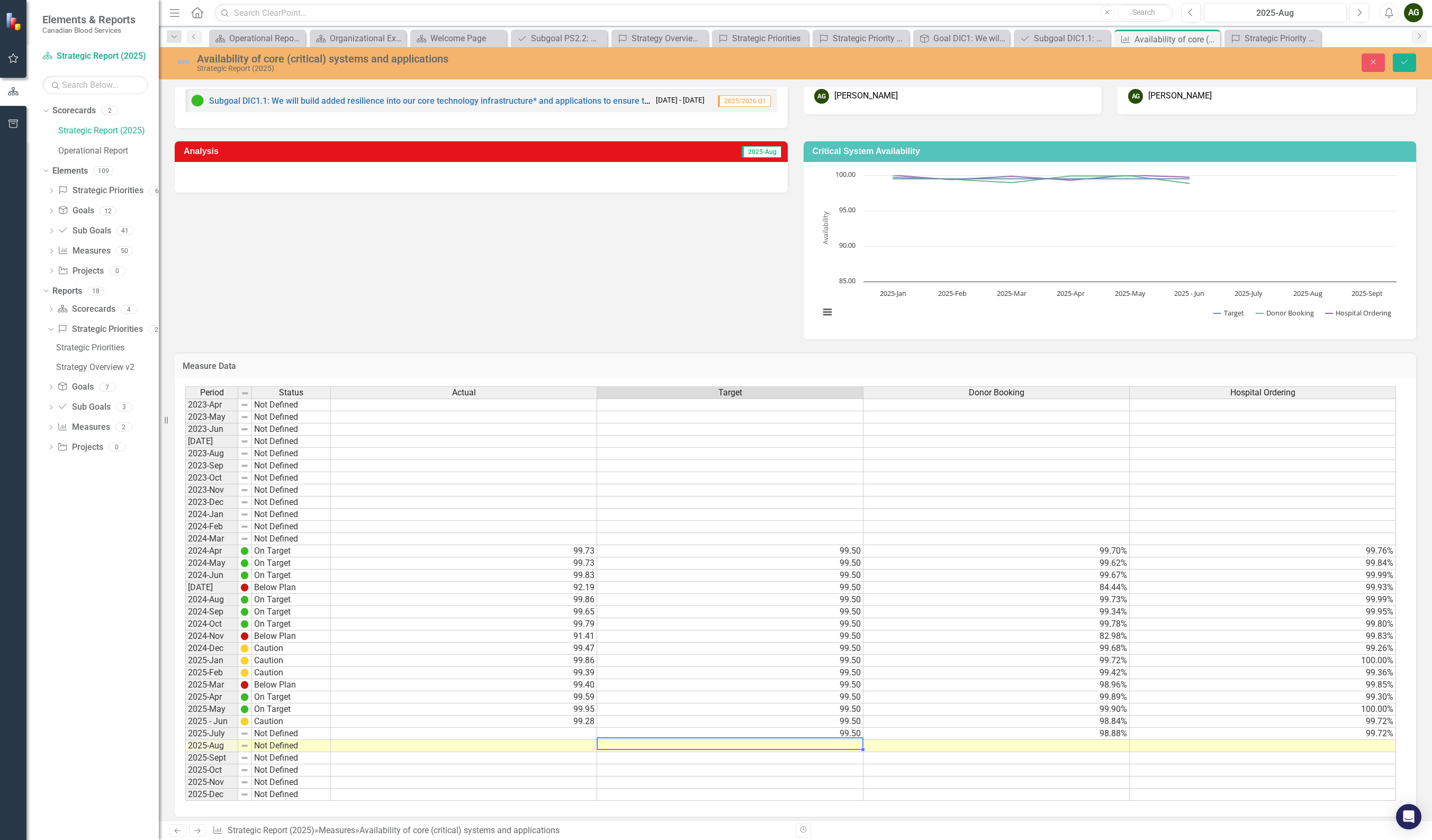
click at [559, 493] on td "99.28" at bounding box center [463, 721] width 266 height 12
click at [558, 493] on td at bounding box center [463, 734] width 266 height 12
type textarea "99.50"
click at [968, 493] on td at bounding box center [996, 758] width 266 height 12
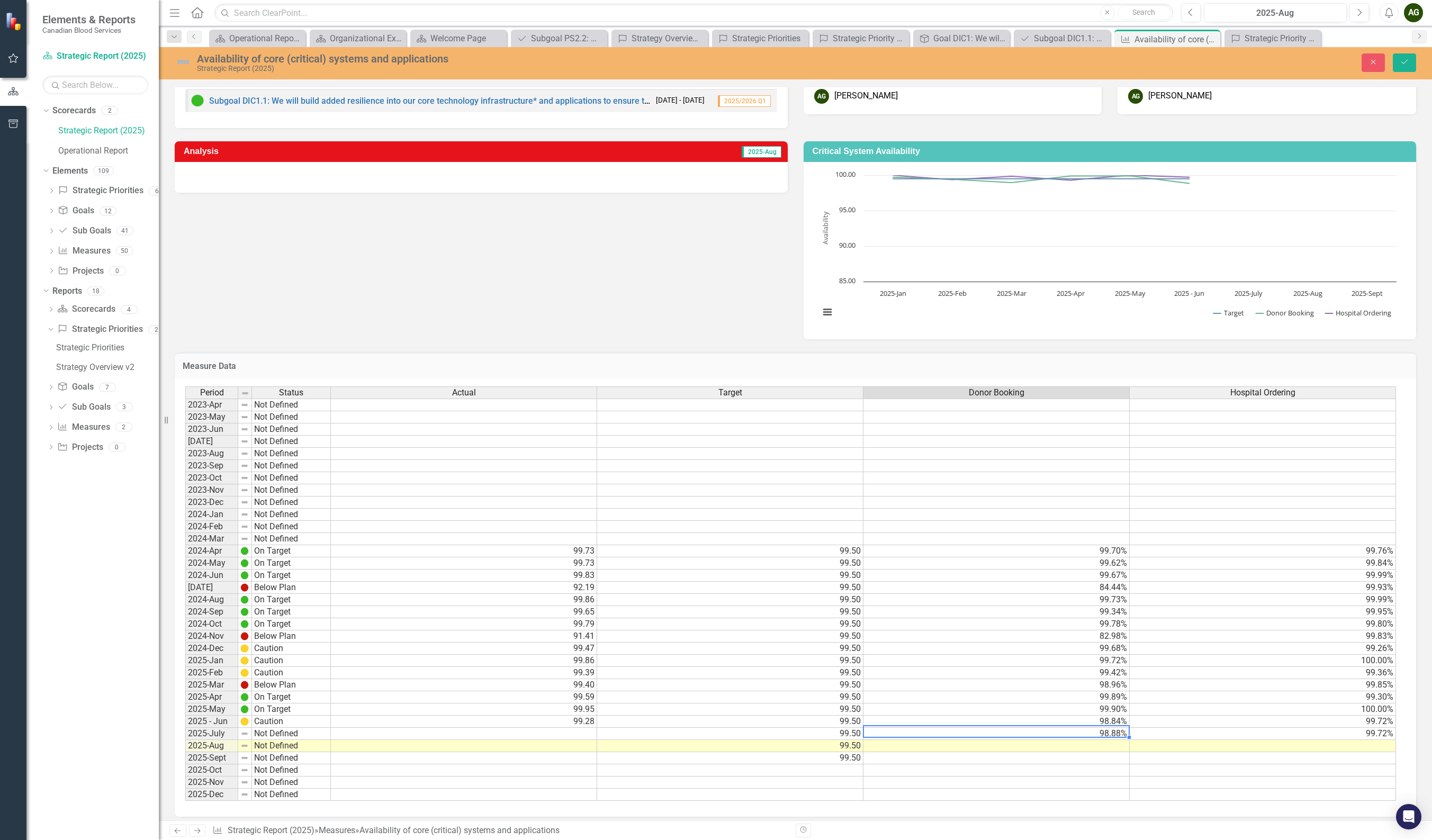
click at [968, 493] on td "98.88%" at bounding box center [996, 734] width 266 height 12
click at [968, 493] on td at bounding box center [1262, 746] width 266 height 12
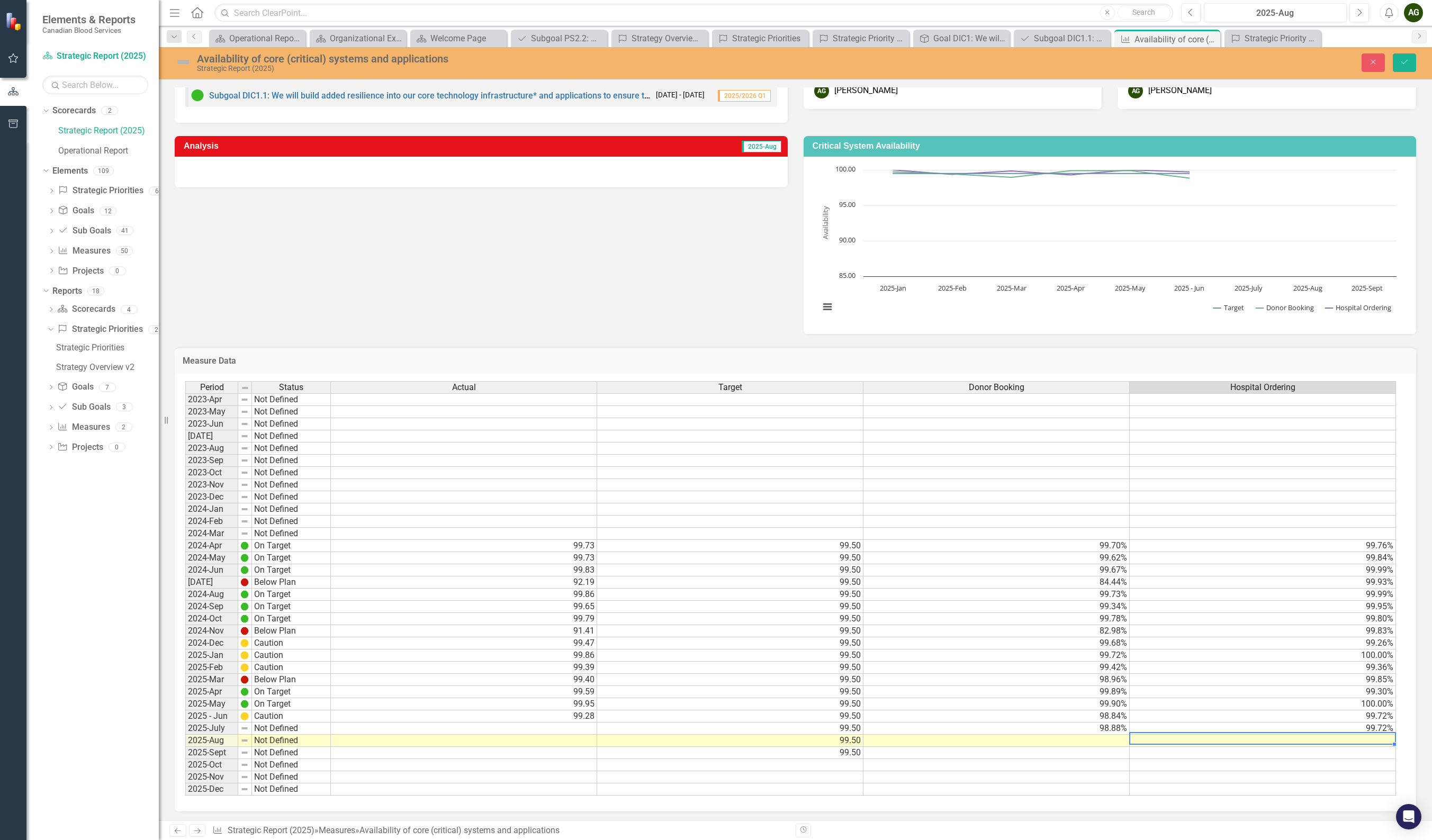
scroll to position [0, 0]
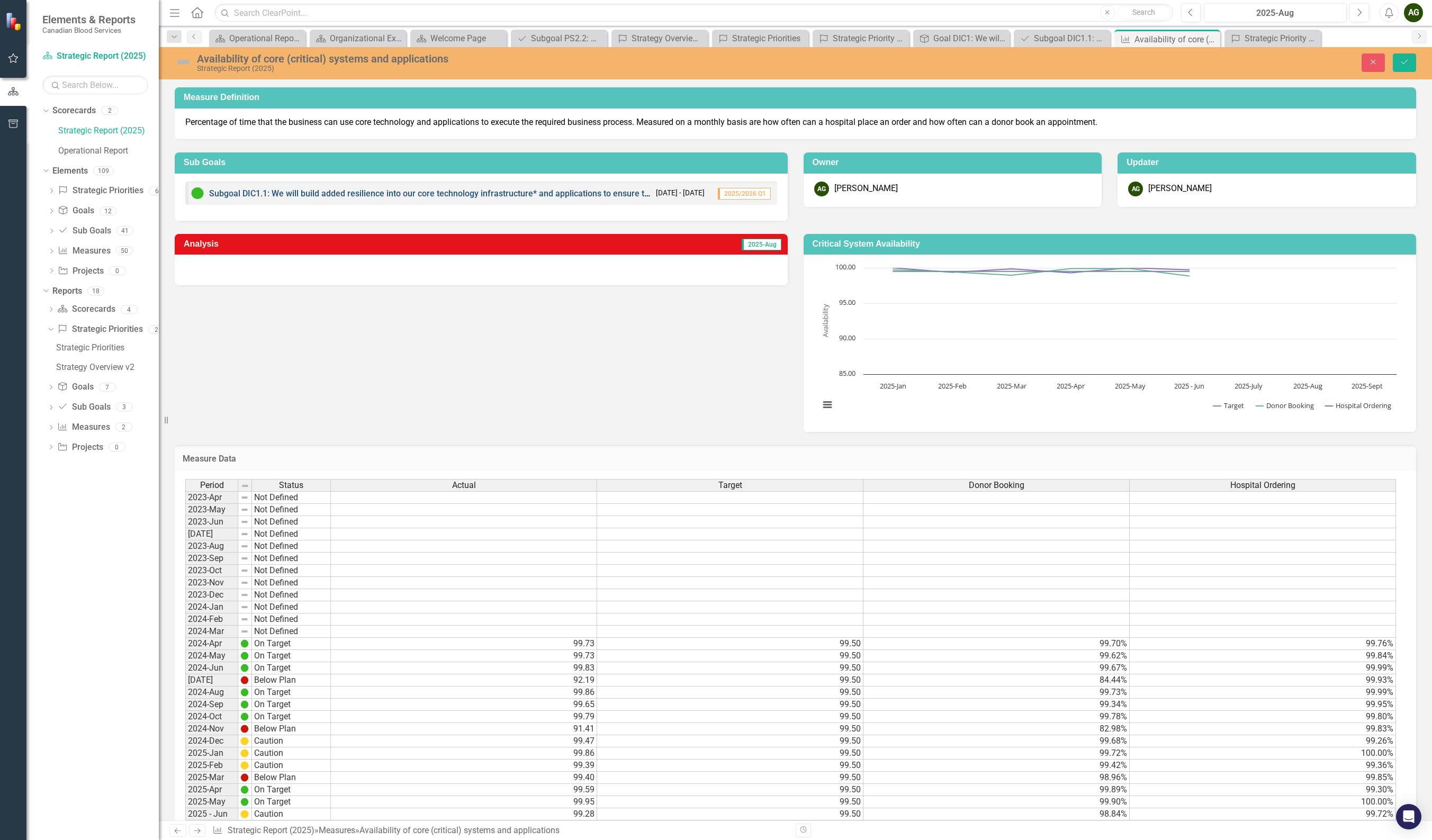
click at [539, 191] on link "Subgoal DIC1.1: We will build added resilience into our core technology infrast…" at bounding box center [565, 193] width 712 height 10
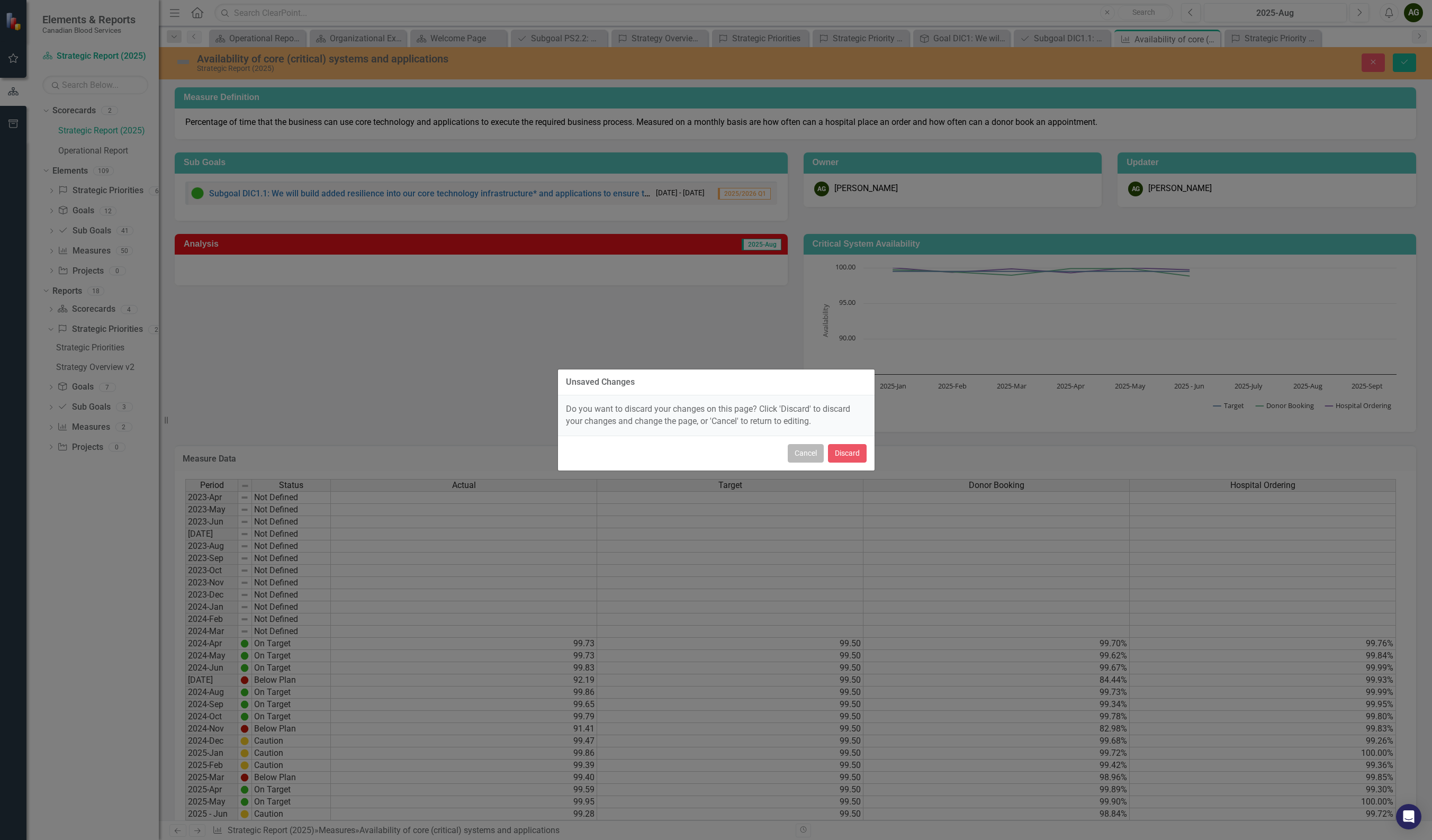
click at [792, 451] on button "Cancel" at bounding box center [805, 453] width 36 height 18
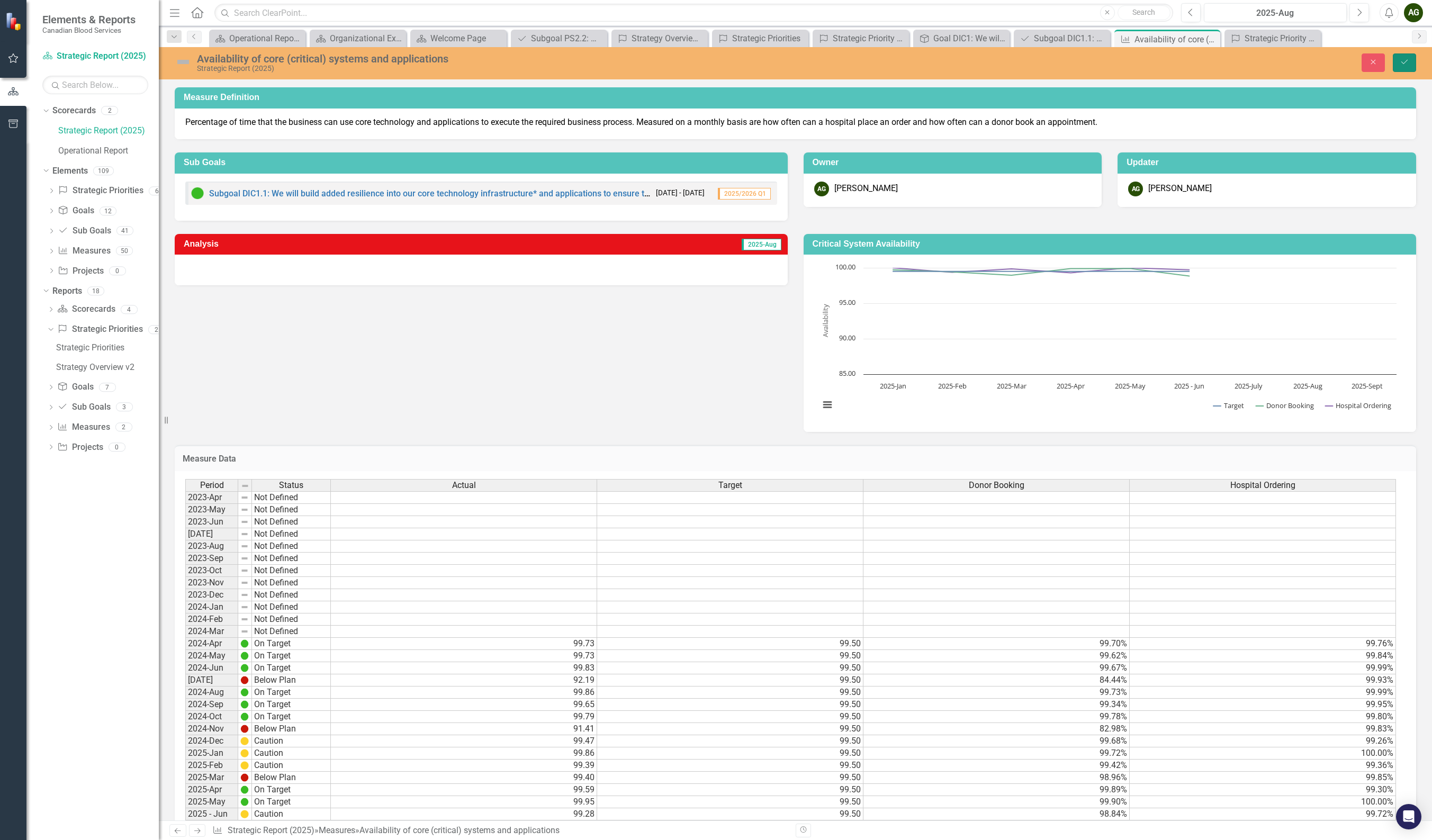
click at [968, 59] on icon "Save" at bounding box center [1404, 61] width 9 height 7
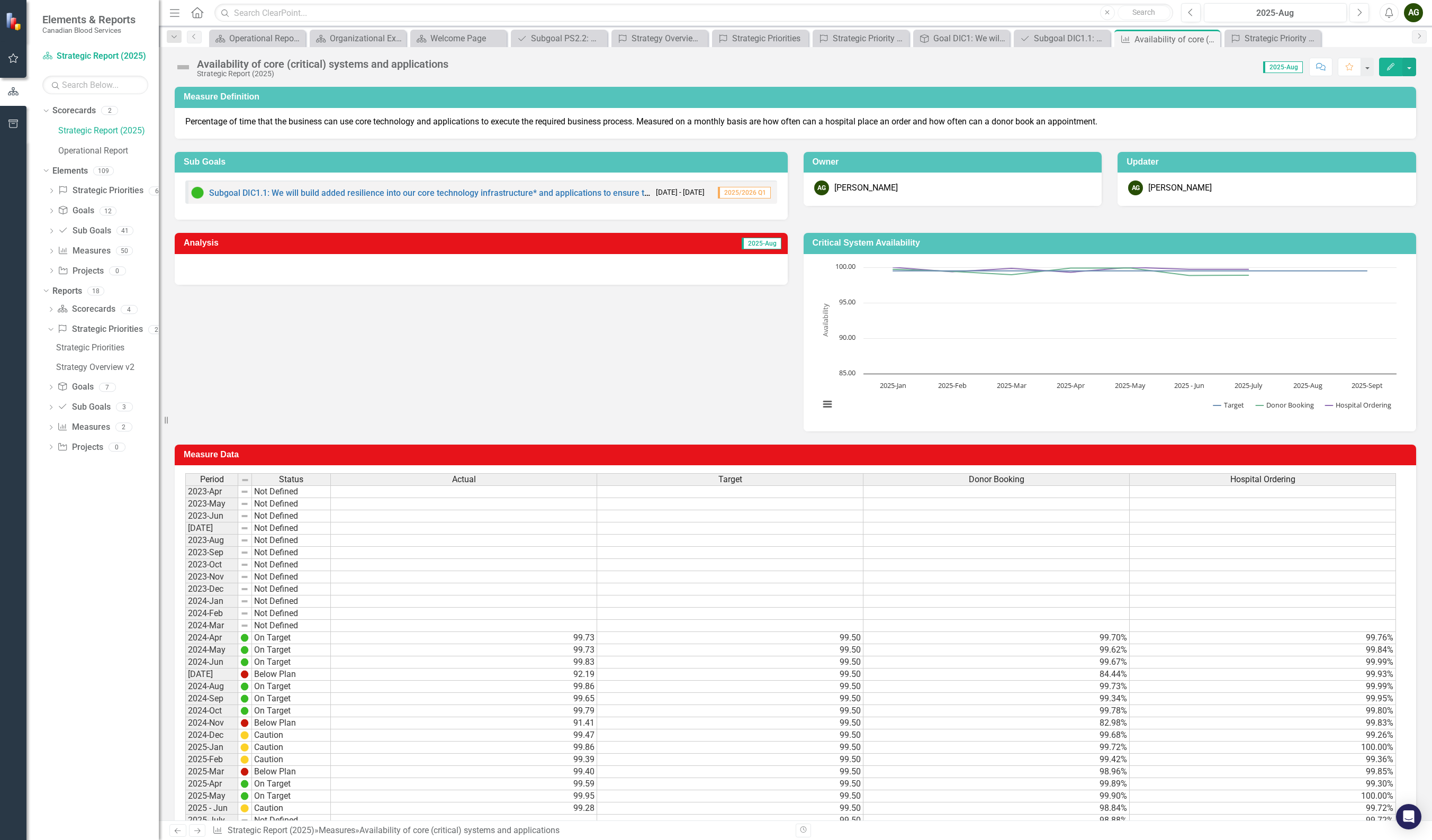
scroll to position [92, 0]
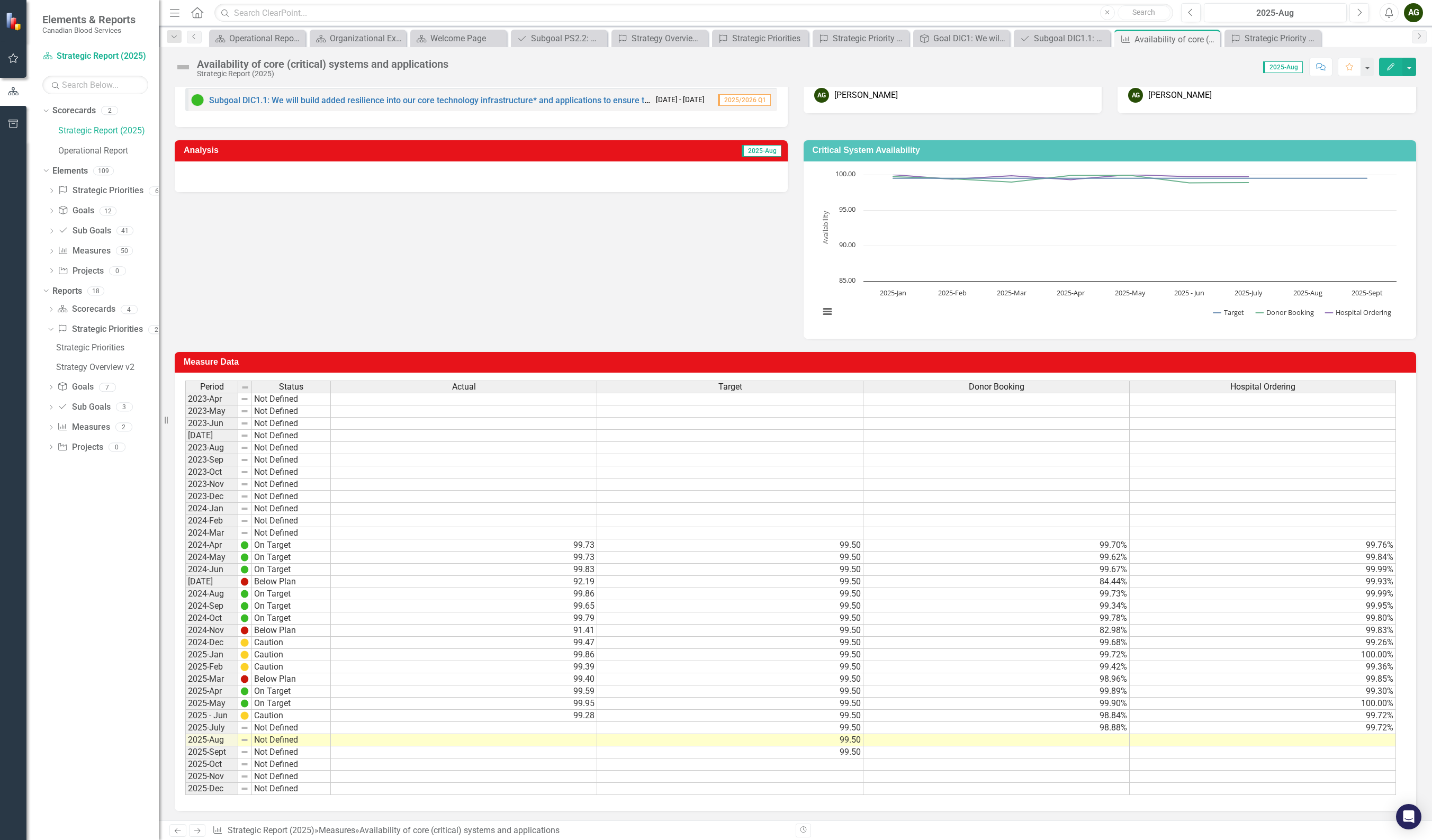
click at [968, 493] on td at bounding box center [1262, 740] width 266 height 12
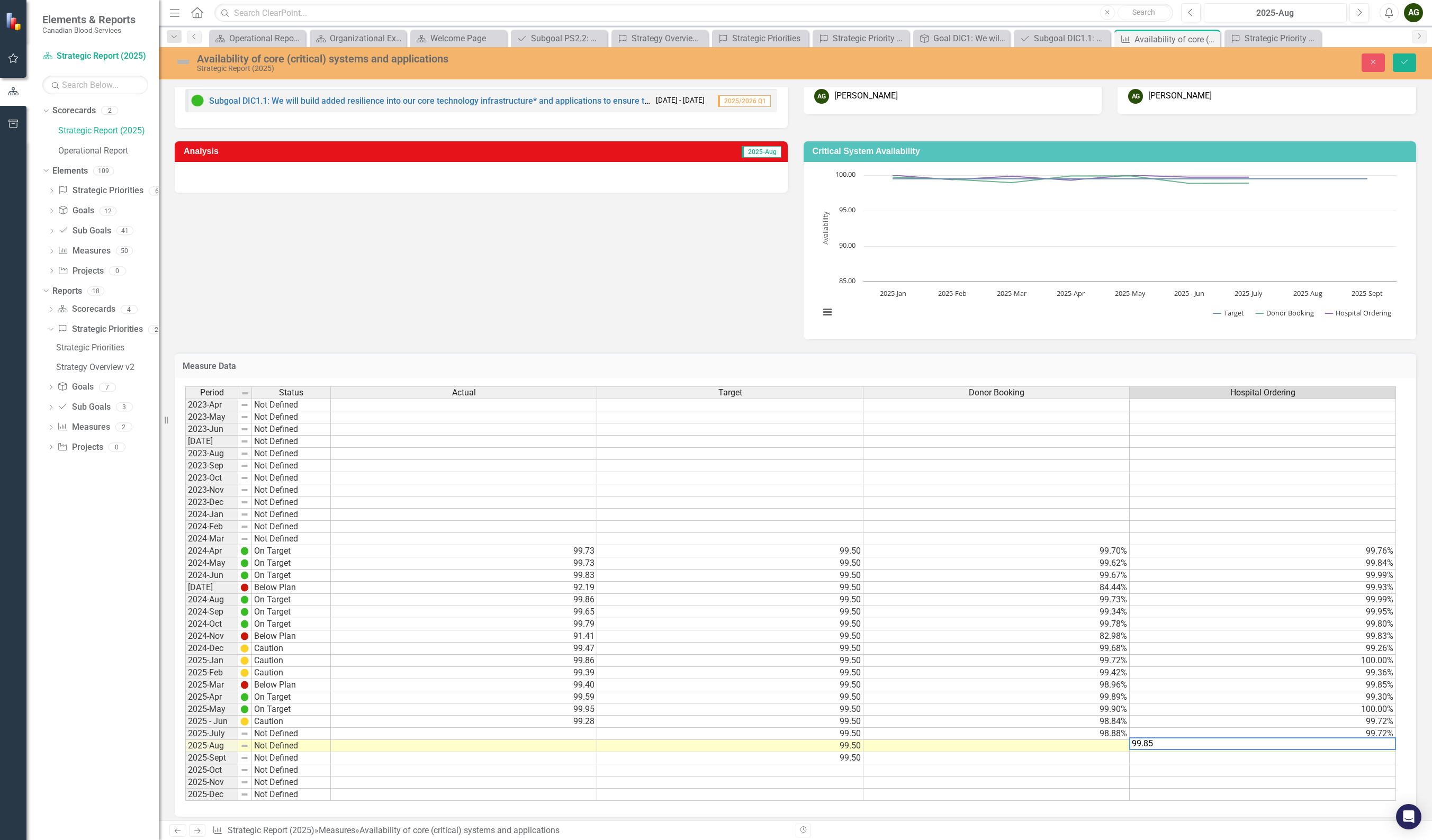
click at [968, 493] on td at bounding box center [996, 746] width 266 height 12
click at [968, 493] on td at bounding box center [996, 758] width 266 height 12
click at [968, 493] on td at bounding box center [1262, 758] width 266 height 12
type textarea "99.95"
click at [968, 493] on td at bounding box center [996, 758] width 266 height 12
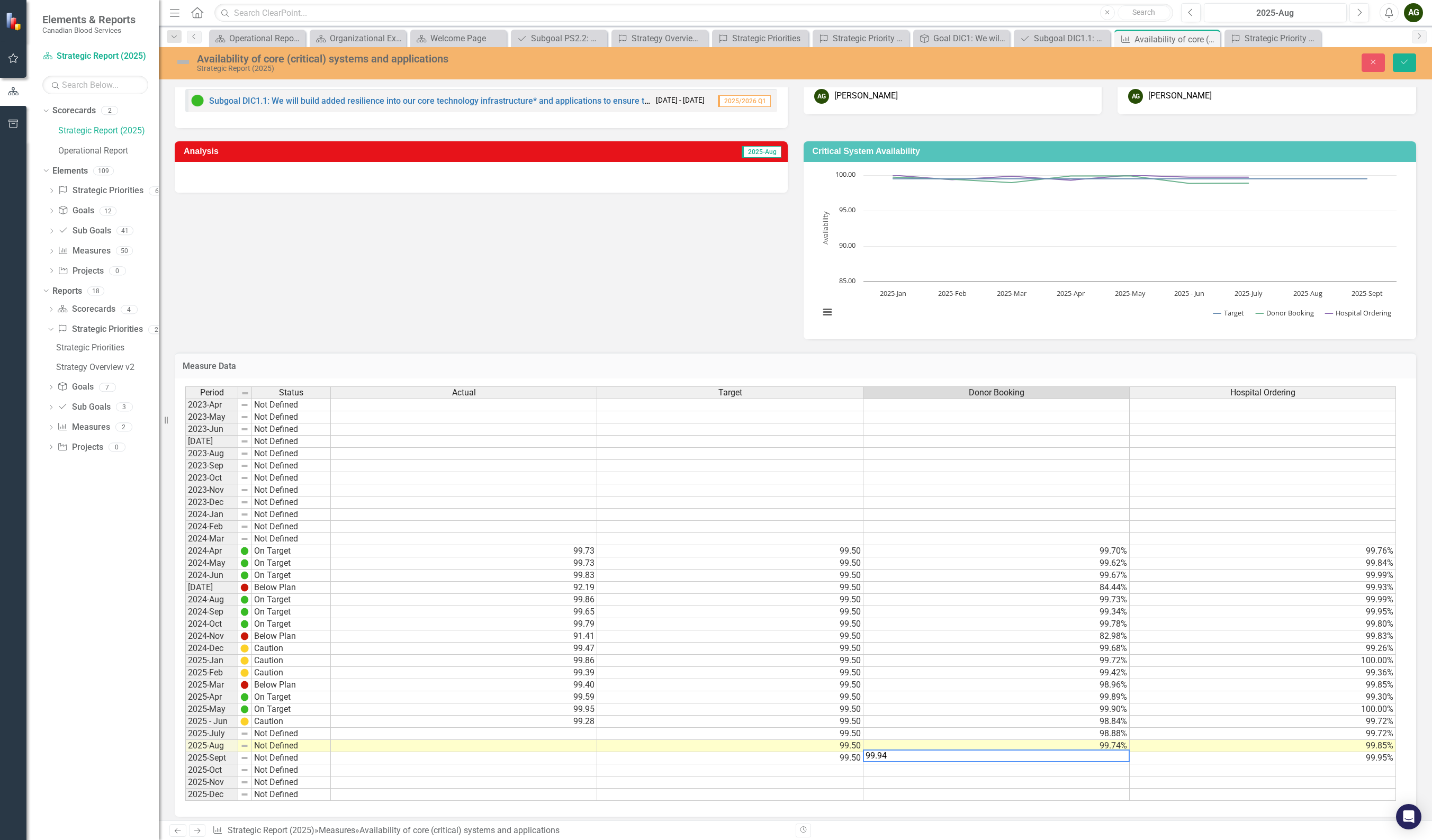
type textarea "99.94"
click at [186, 493] on div "Period Status Actual Target Donor Booking Hospital Ordering 2023-Apr Not Define…" at bounding box center [186, 593] width 0 height 414
click at [644, 493] on td at bounding box center [730, 770] width 266 height 12
click at [568, 493] on td at bounding box center [463, 758] width 266 height 12
click at [564, 493] on td at bounding box center [463, 734] width 266 height 12
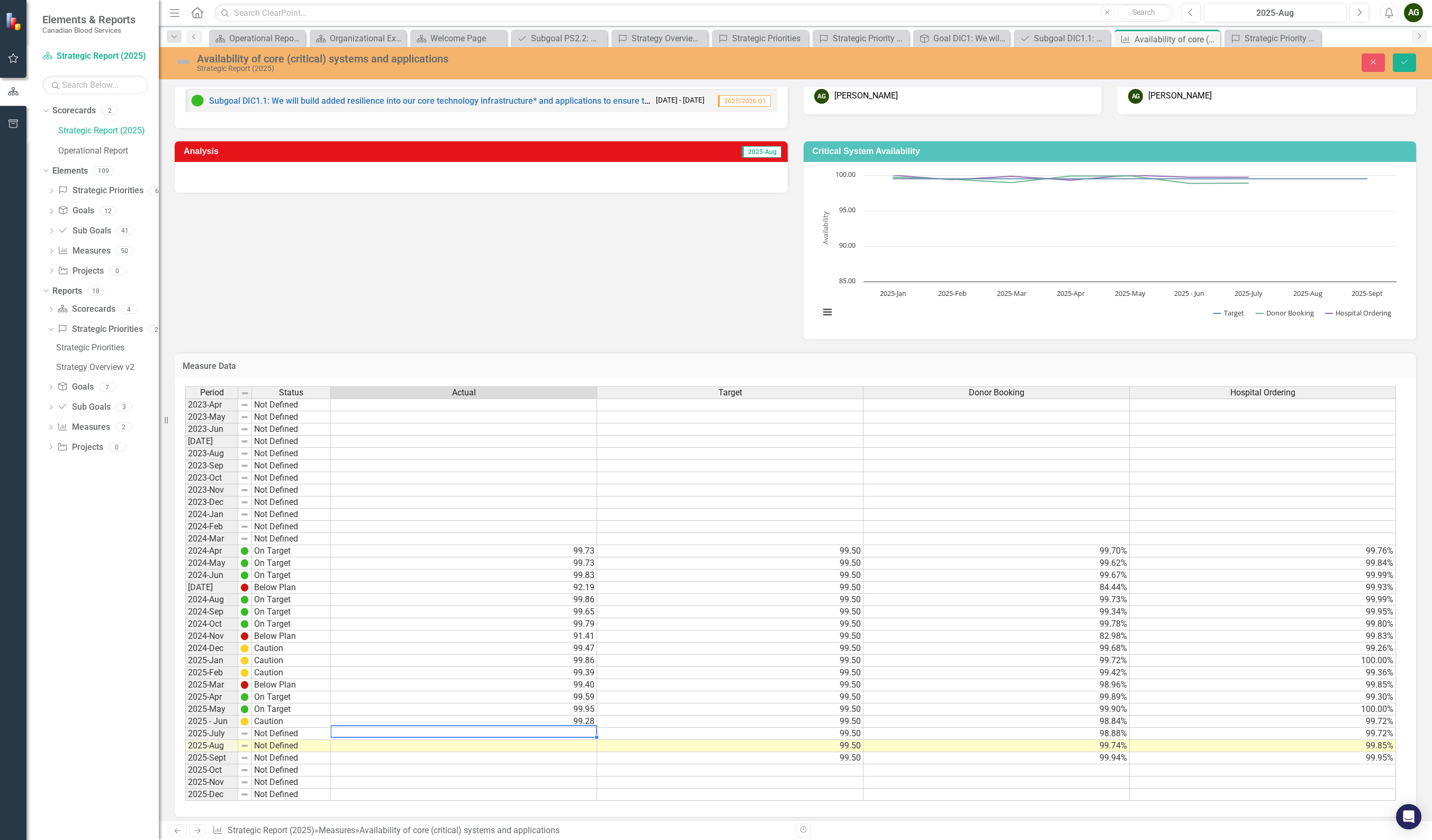
click at [968, 493] on td "99.74%" at bounding box center [996, 746] width 266 height 12
click at [186, 493] on div "Period Status Actual Target Donor Booking Hospital Ordering 2023-Apr Not Define…" at bounding box center [186, 593] width 0 height 414
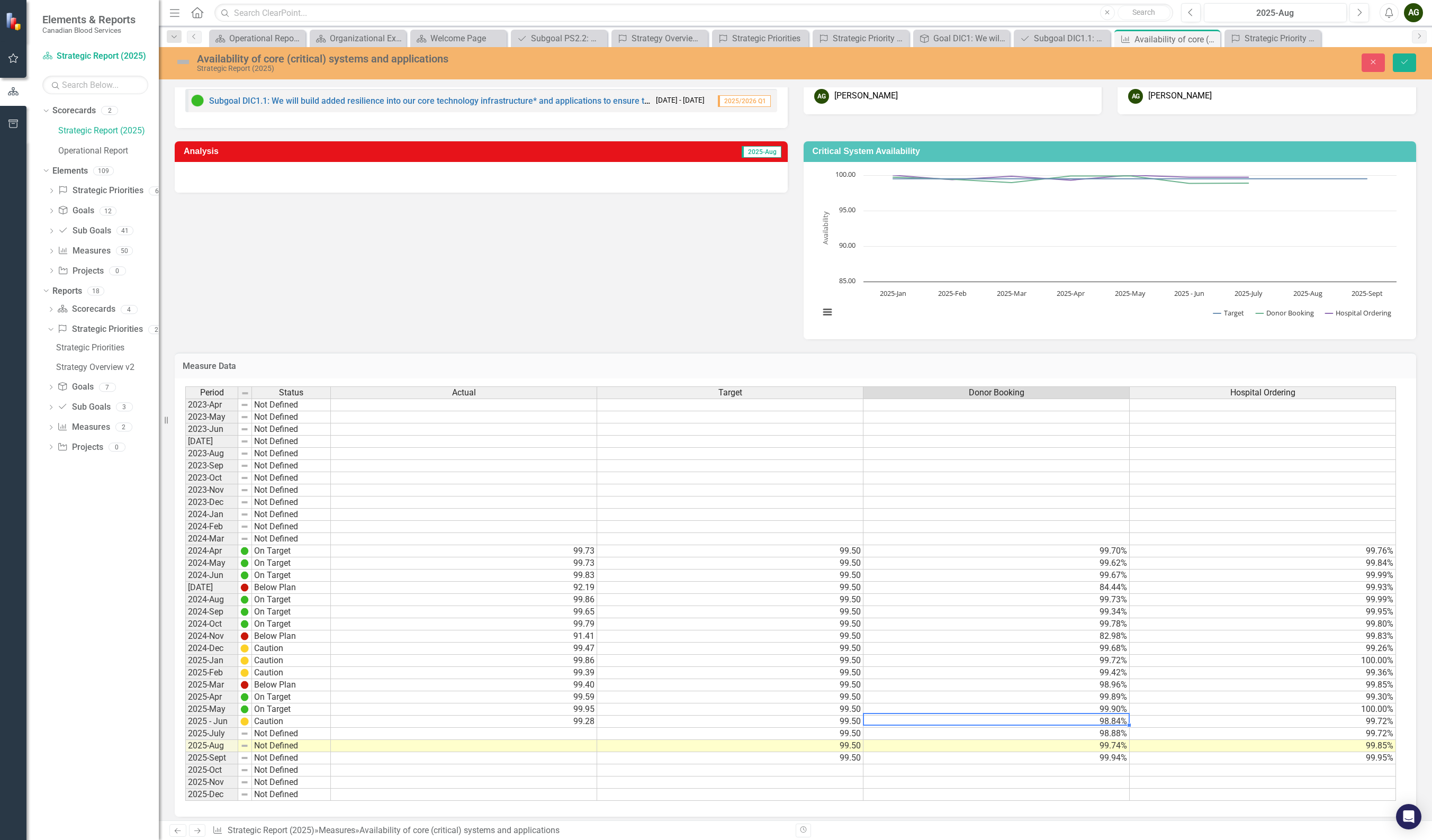
click at [968, 493] on td "98.88%" at bounding box center [996, 734] width 266 height 12
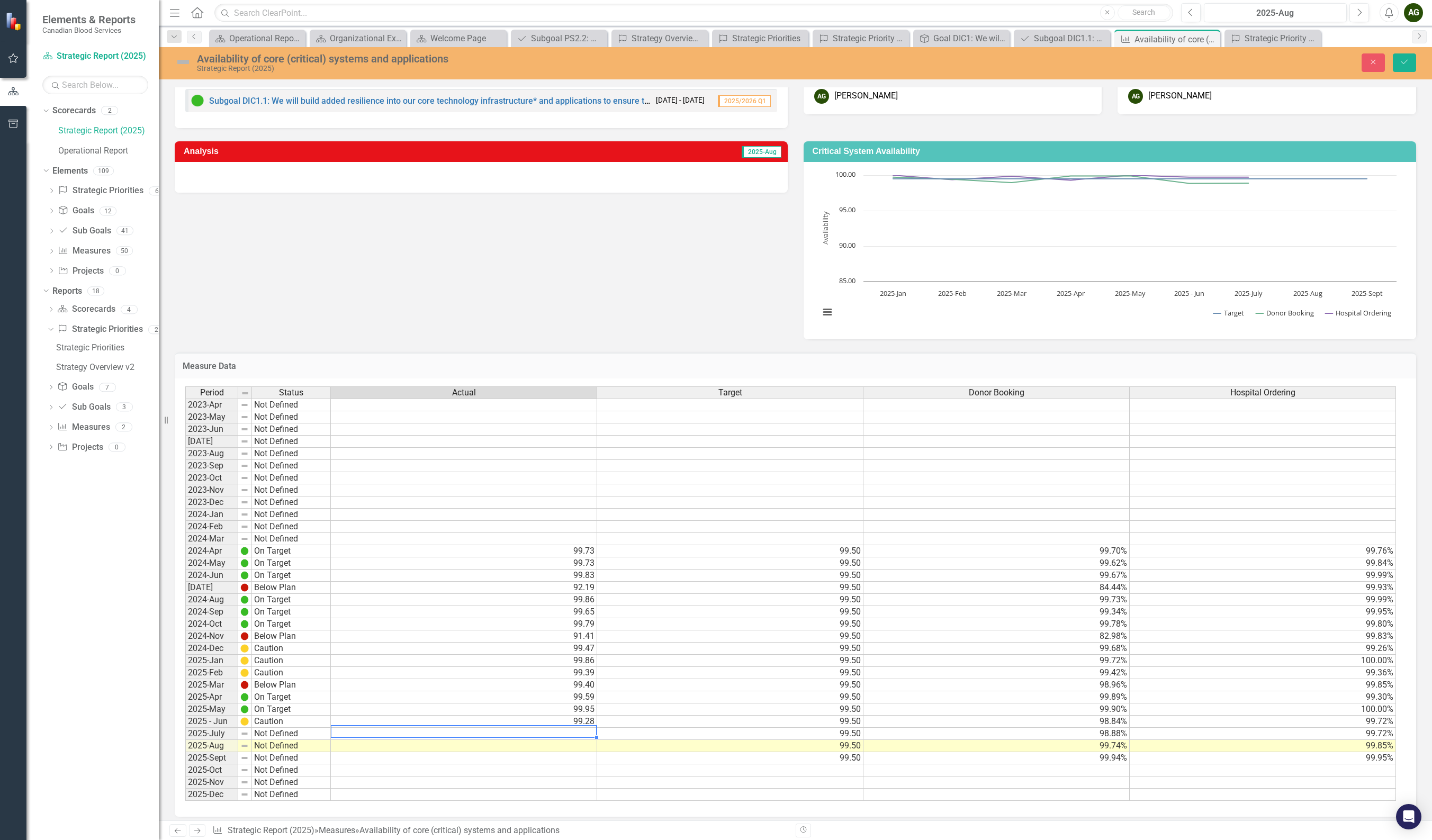
click at [536, 493] on td at bounding box center [463, 734] width 266 height 12
click at [968, 493] on td "98.88%" at bounding box center [996, 734] width 266 height 12
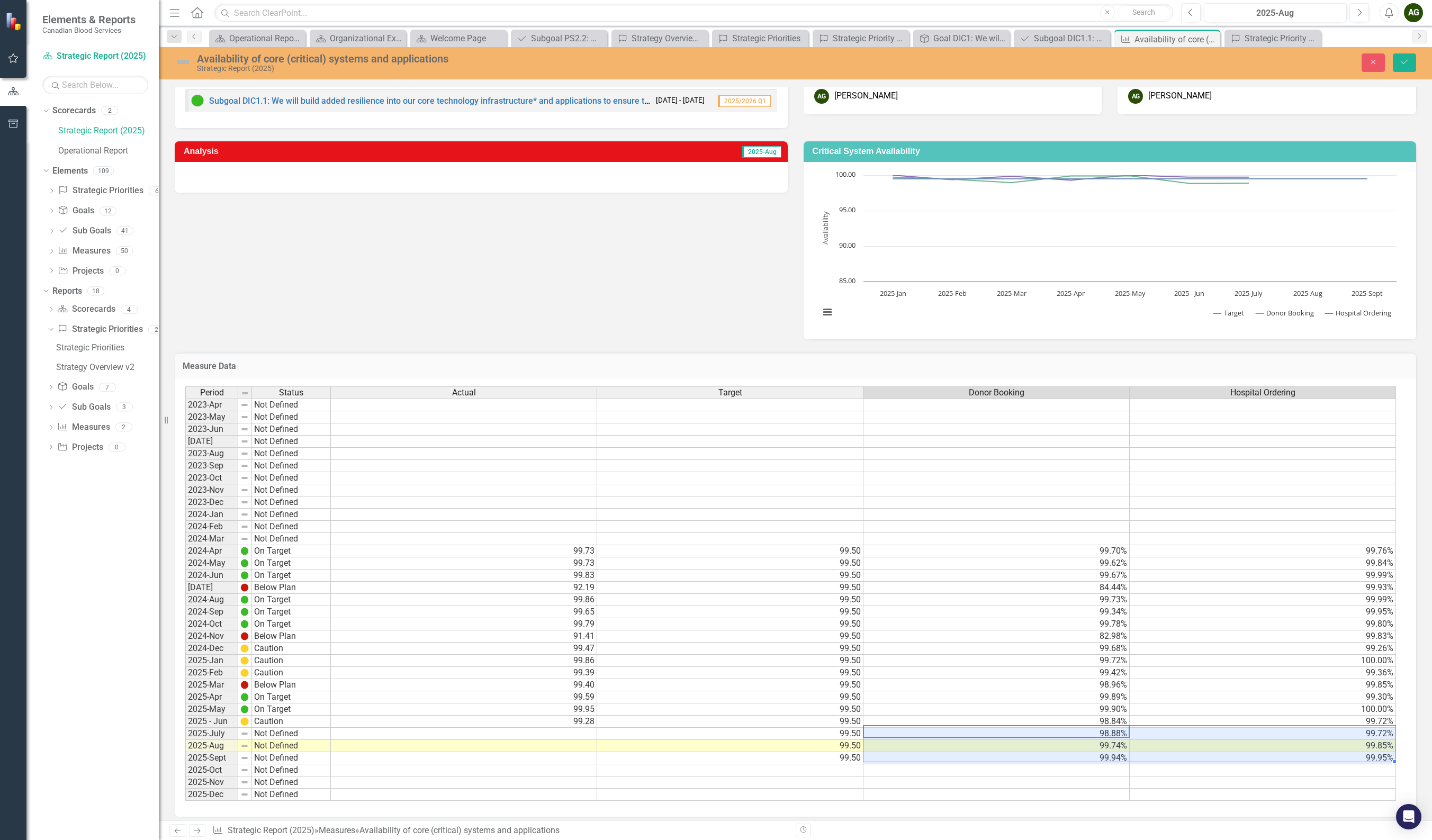
drag, startPoint x: 974, startPoint y: 730, endPoint x: 1231, endPoint y: 756, distance: 258.3
click at [968, 493] on tbody "2023-Apr Not Defined 2023-May Not Defined 2023-Jun Not Defined [DATE] Not Defin…" at bounding box center [791, 599] width 1211 height 402
click at [395, 493] on td "99.28" at bounding box center [463, 721] width 266 height 12
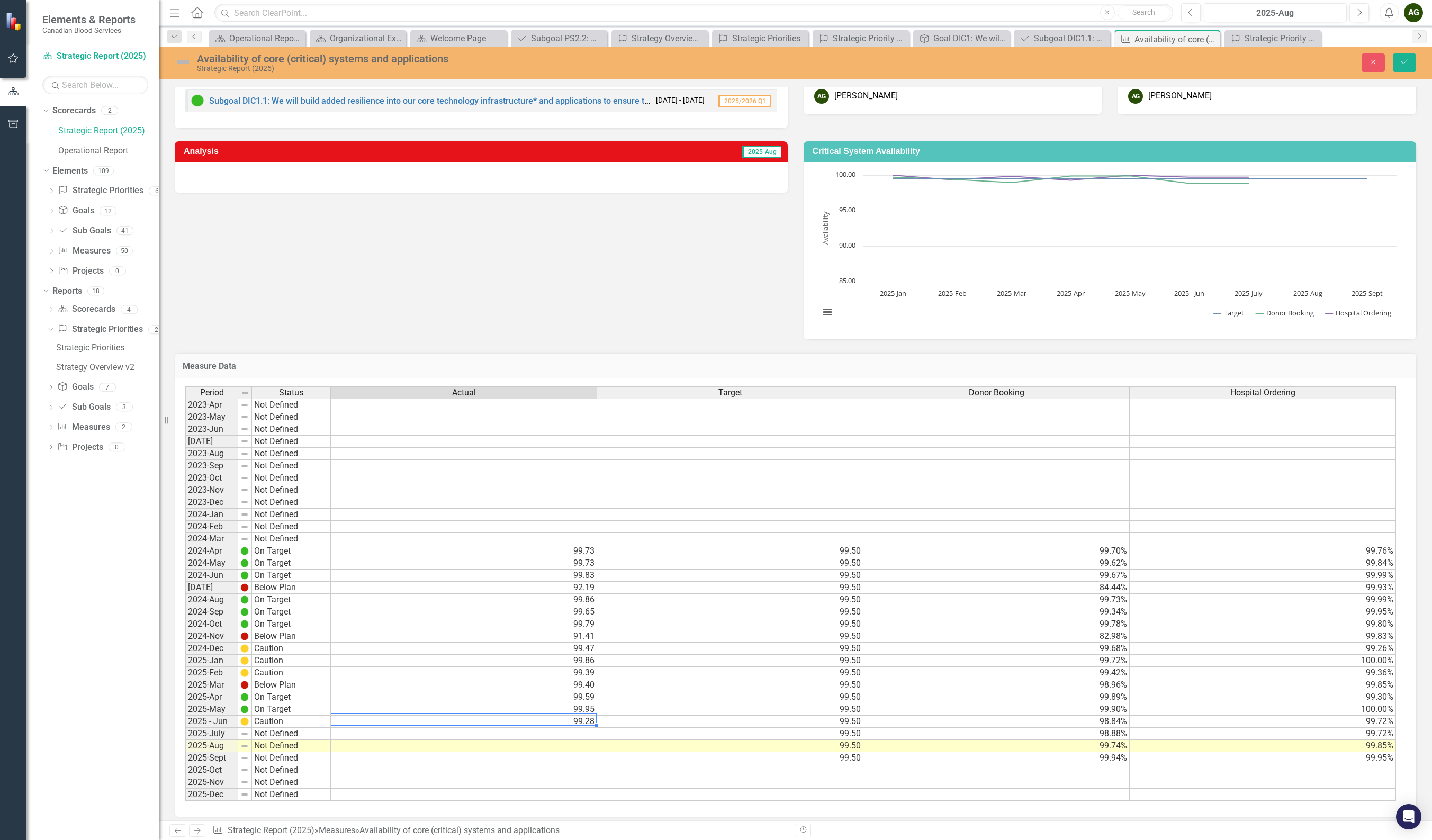
click at [397, 493] on td at bounding box center [463, 734] width 266 height 12
click at [186, 493] on div "Period Status Actual Target Donor Booking Hospital Ordering 2023-Apr Not Define…" at bounding box center [186, 593] width 0 height 414
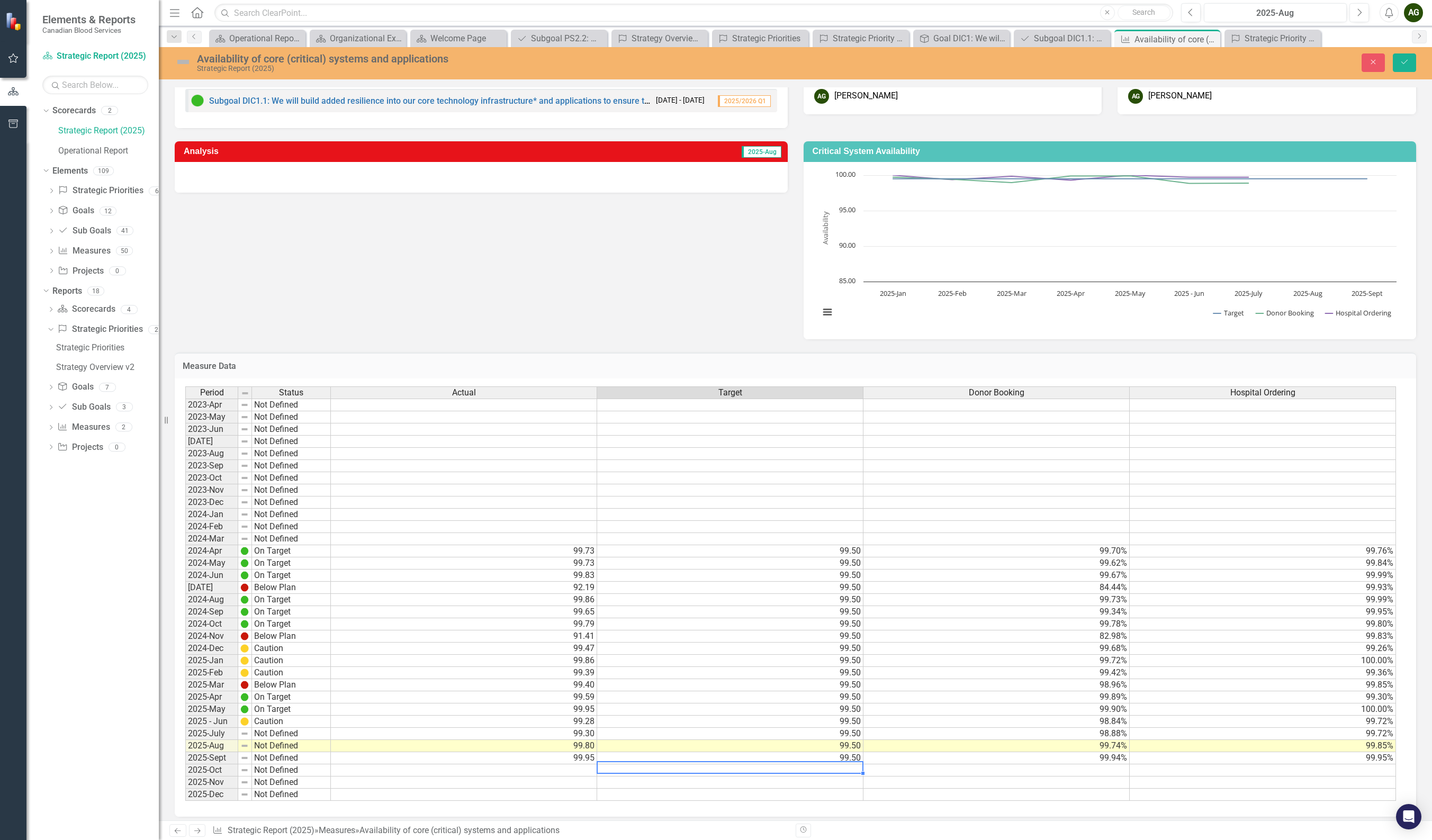
click at [584, 493] on td "99.30" at bounding box center [463, 734] width 266 height 12
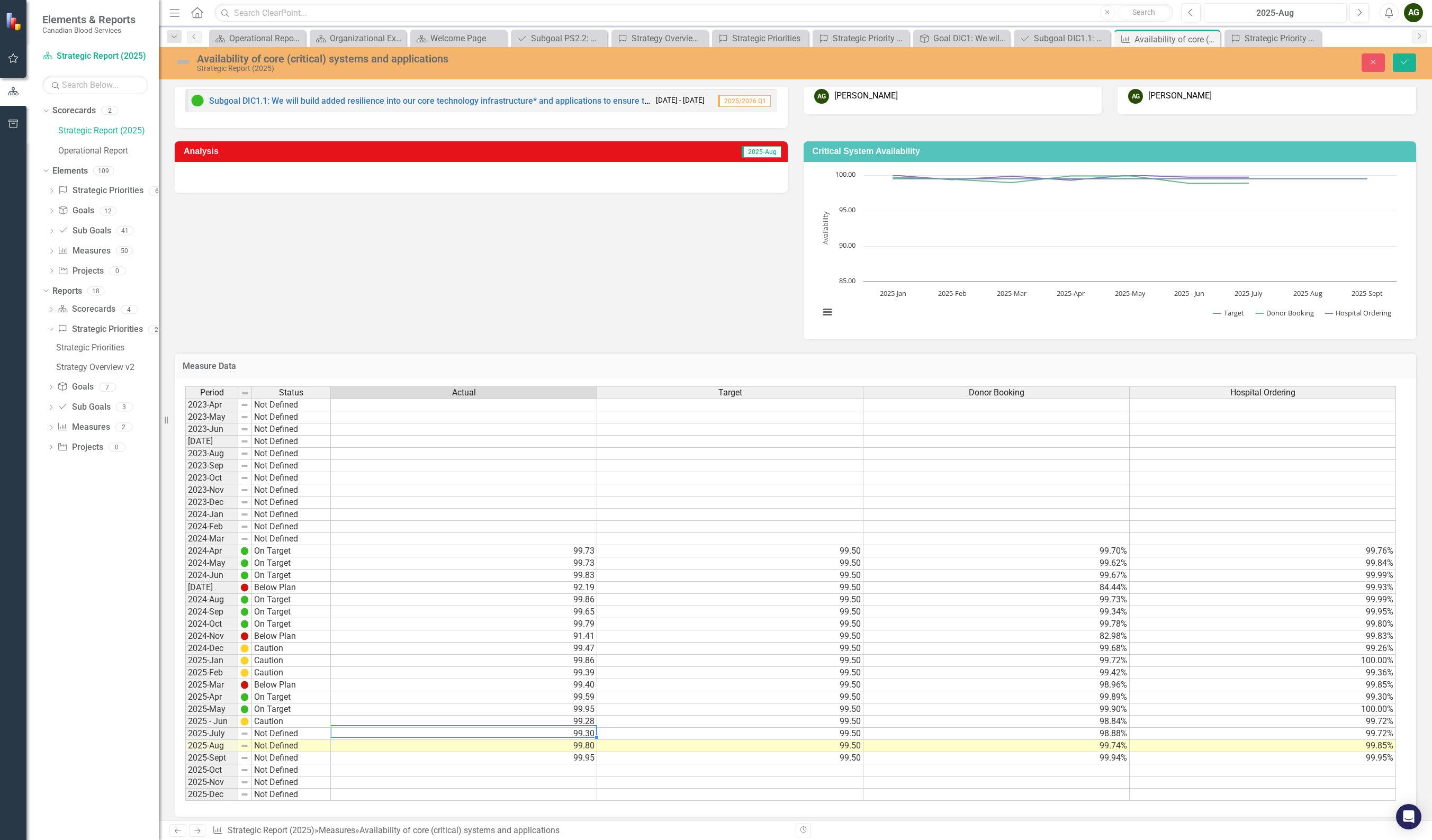
click at [258, 493] on td "Not Defined" at bounding box center [291, 734] width 79 height 12
click at [247, 493] on img at bounding box center [244, 733] width 9 height 9
click at [285, 493] on td "Not Defined" at bounding box center [291, 734] width 79 height 12
click at [281, 493] on div "Period Status Actual Target Donor Booking Hospital Ordering 2023-Apr Not Define…" at bounding box center [792, 593] width 1212 height 415
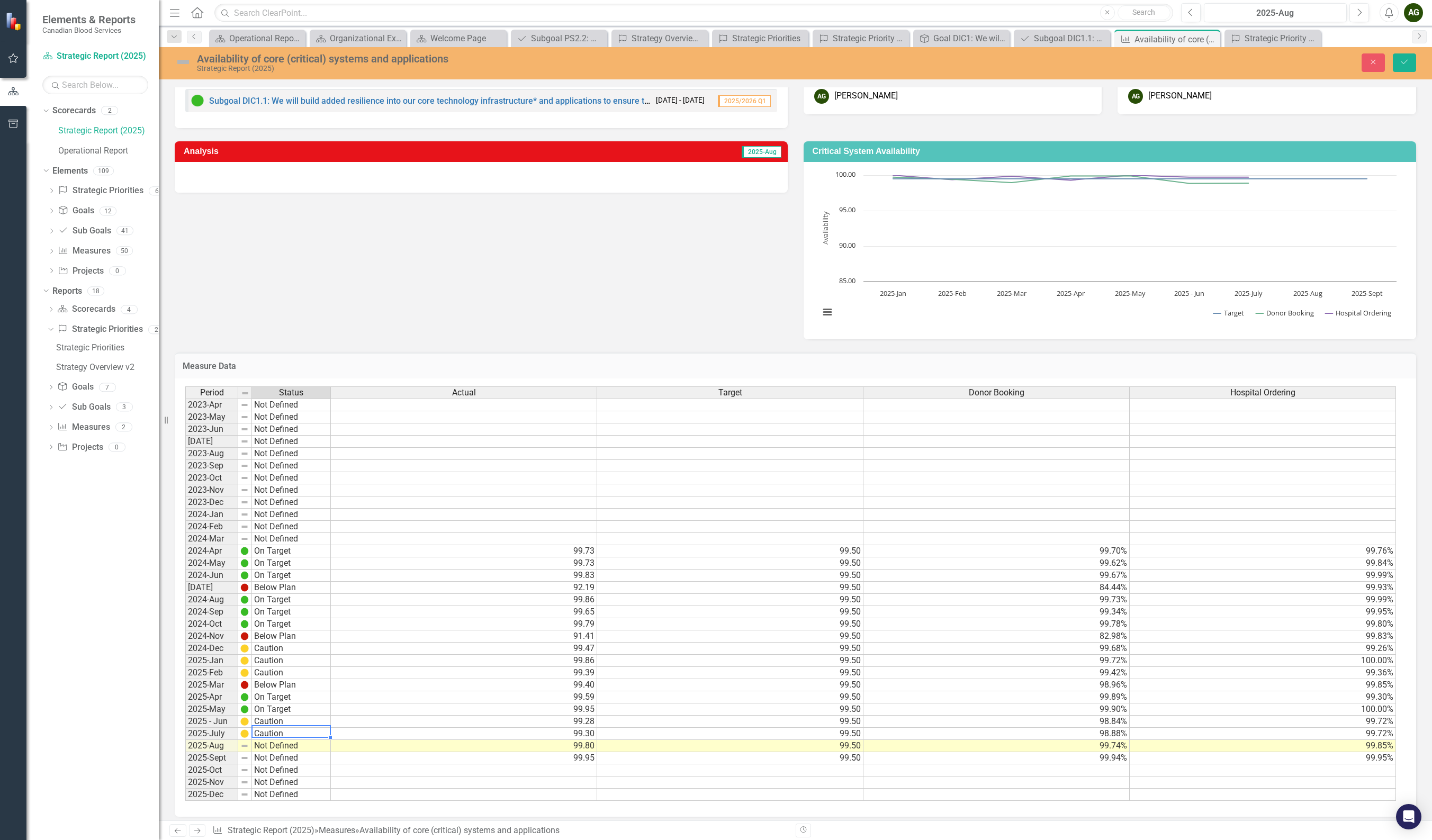
click at [290, 493] on td "Not Defined" at bounding box center [291, 746] width 79 height 12
click at [277, 493] on div "Period Status Actual Target Donor Booking Hospital Ordering 2023-Apr Not Define…" at bounding box center [792, 593] width 1212 height 415
click at [283, 493] on td "Not Defined" at bounding box center [291, 758] width 79 height 12
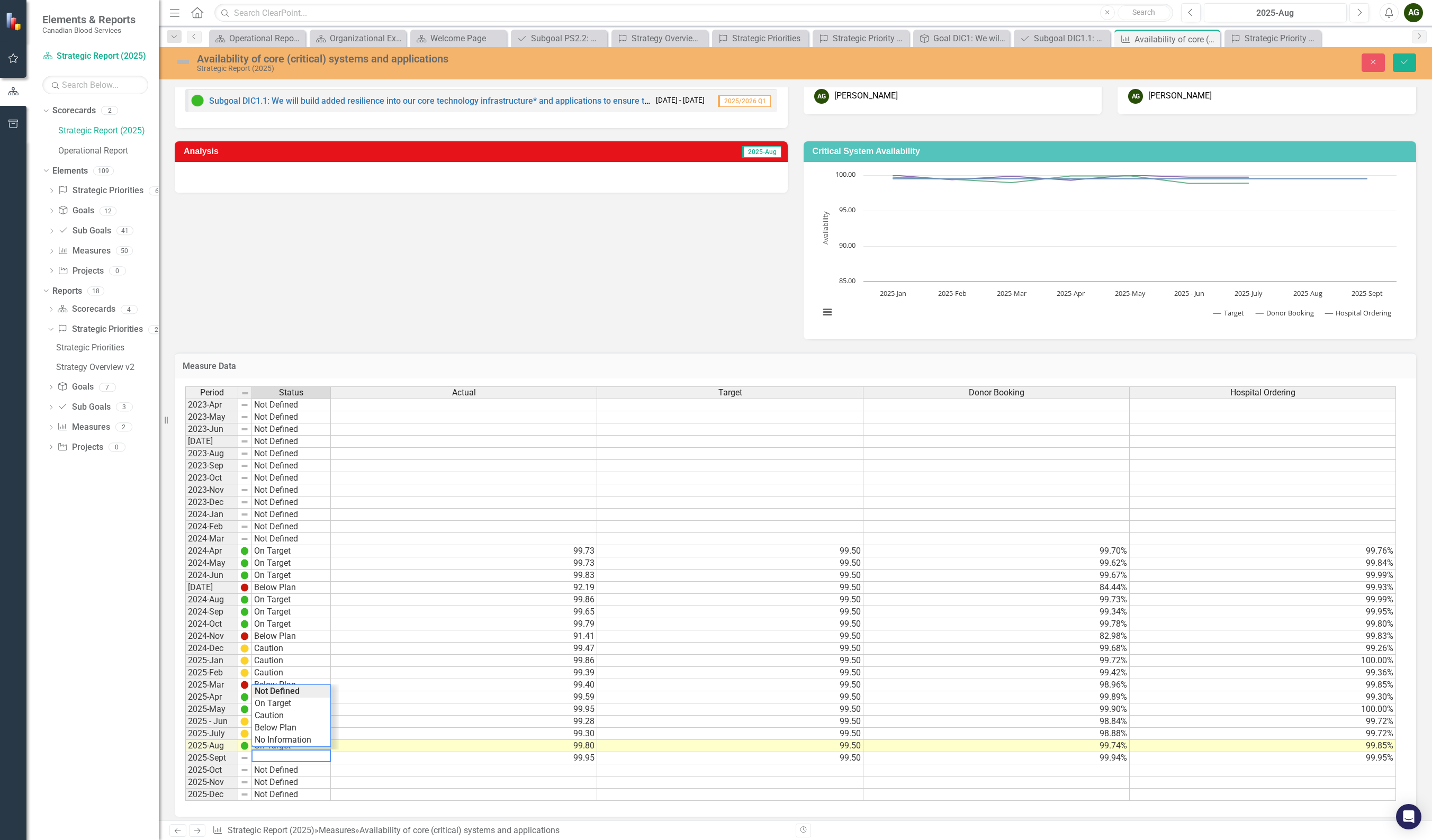
click at [279, 493] on div "Period Status Actual Target Donor Booking Hospital Ordering 2023-Apr Not Define…" at bounding box center [792, 593] width 1212 height 415
click at [968, 58] on button "Save" at bounding box center [1404, 63] width 23 height 18
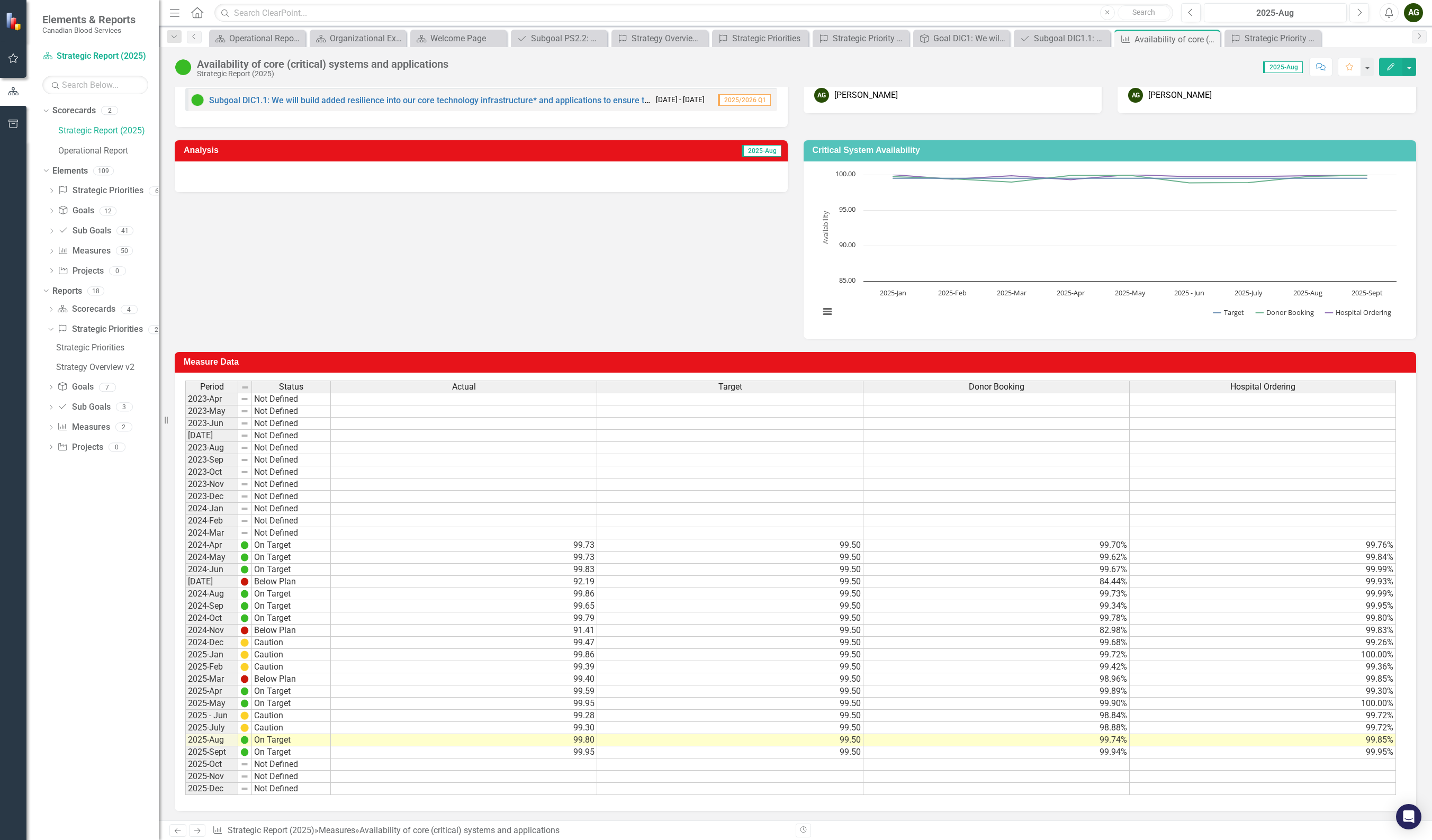
click at [766, 149] on span "2025-Aug" at bounding box center [761, 151] width 40 height 12
click at [574, 158] on td "2025-Aug" at bounding box center [621, 152] width 323 height 17
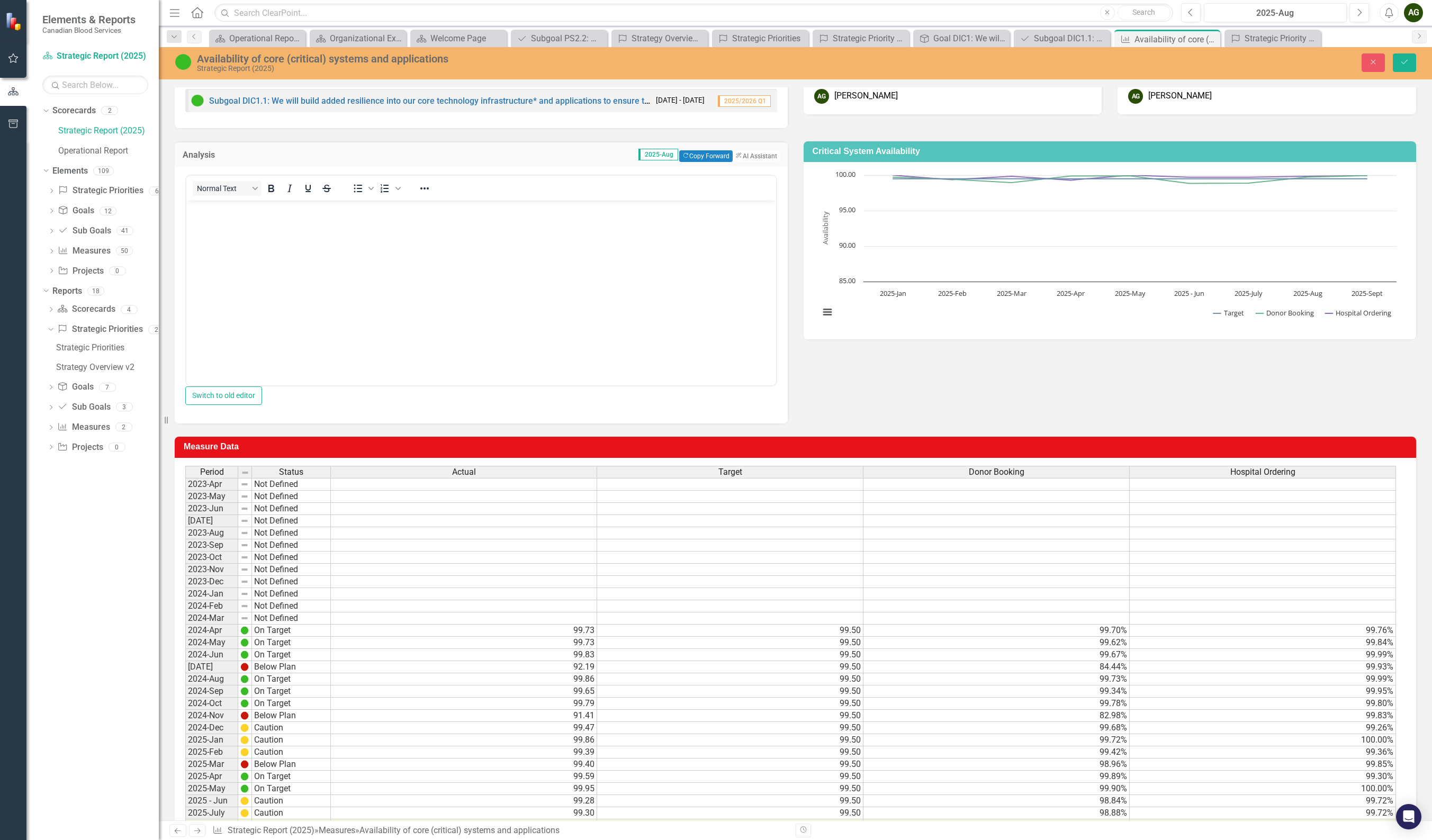
scroll to position [0, 0]
click at [968, 62] on button "Save" at bounding box center [1404, 63] width 23 height 18
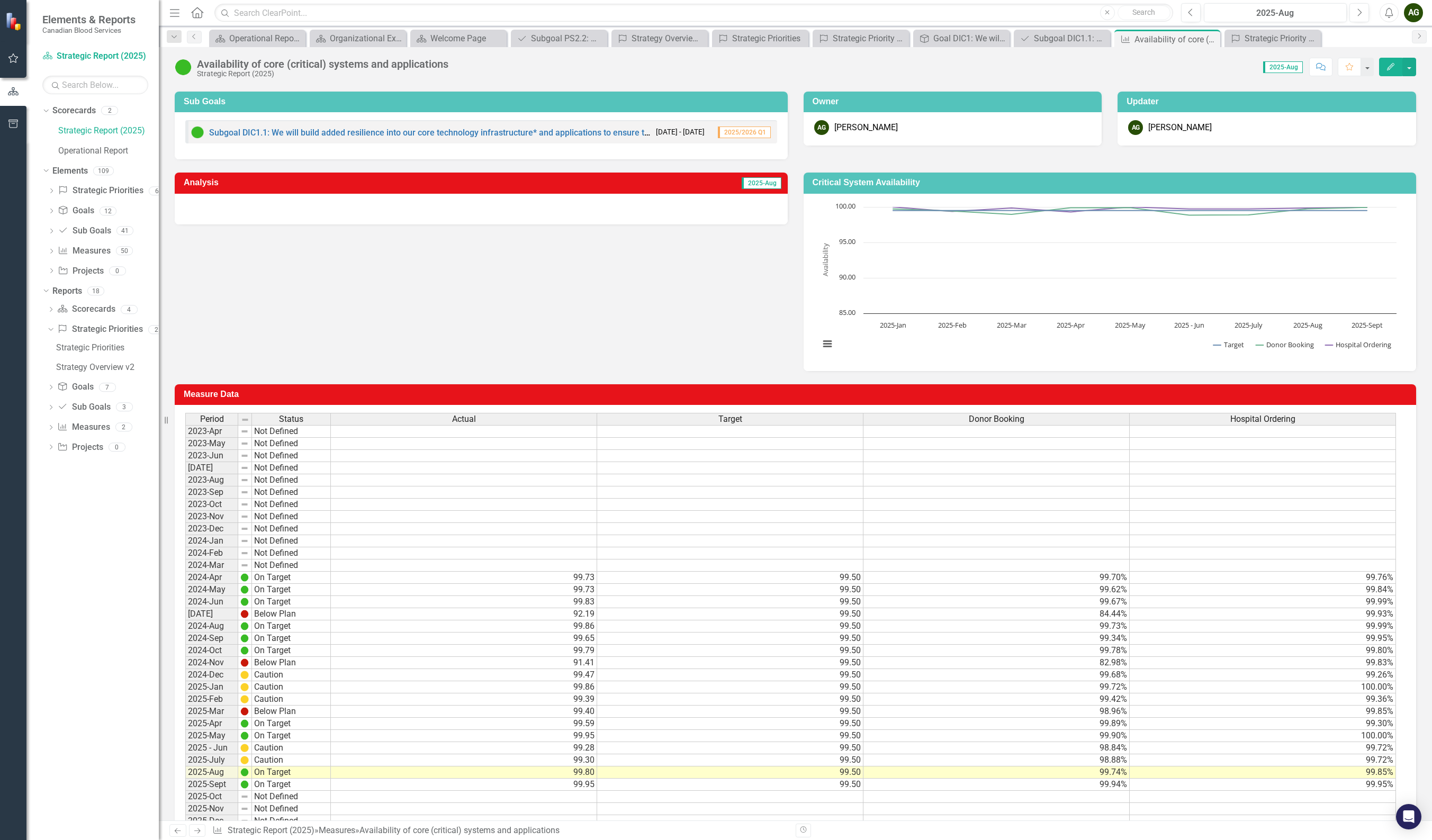
scroll to position [92, 0]
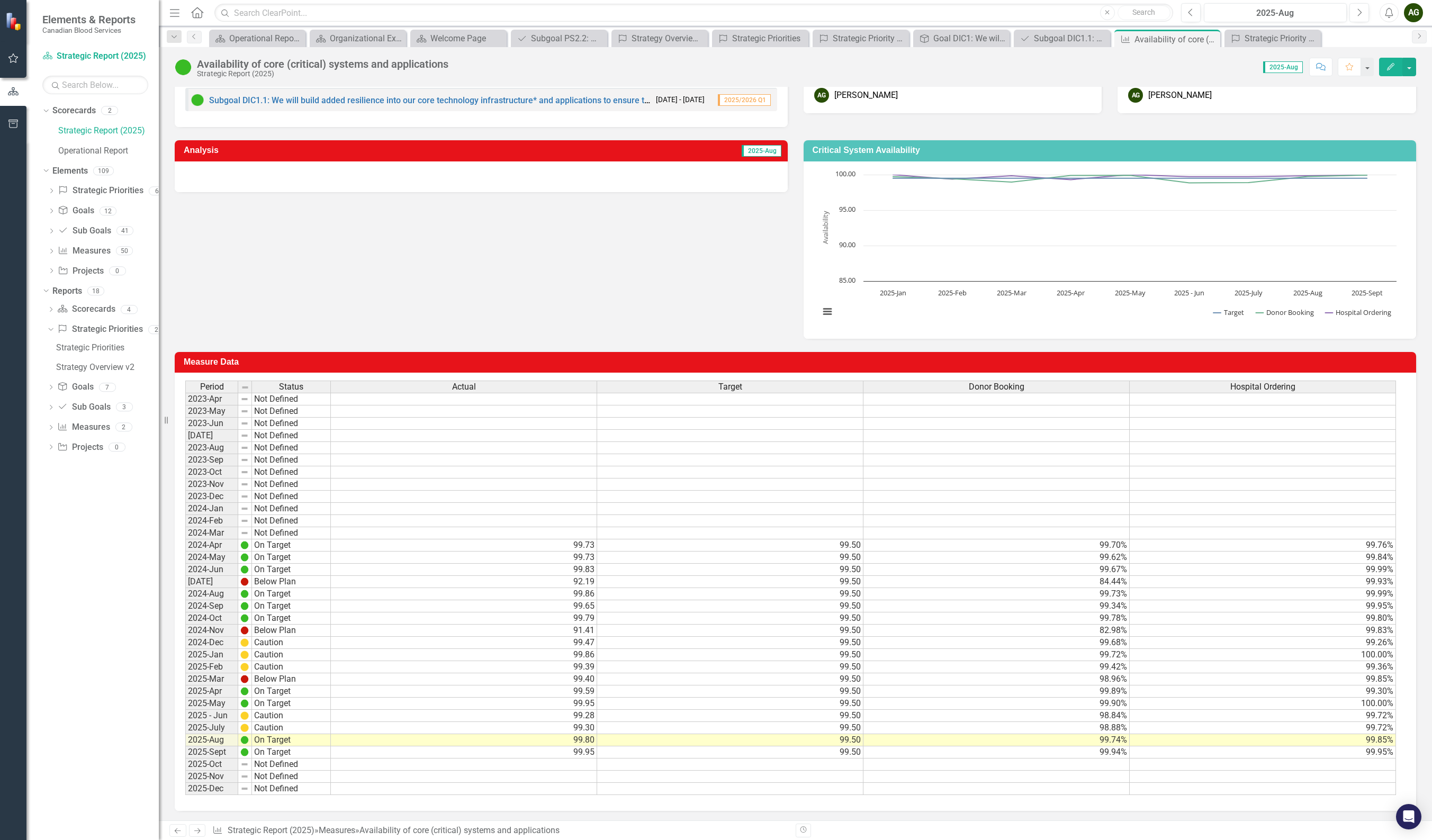
click at [968, 493] on td "98.88%" at bounding box center [996, 728] width 266 height 12
click at [669, 255] on div "Analysis 2025-Aug Critical System Availability Chart Line chart with 3 lines. C…" at bounding box center [796, 232] width 1258 height 212
click at [244, 238] on div "Analysis 2025-Aug Critical System Availability Chart Line chart with 3 lines. C…" at bounding box center [796, 232] width 1258 height 212
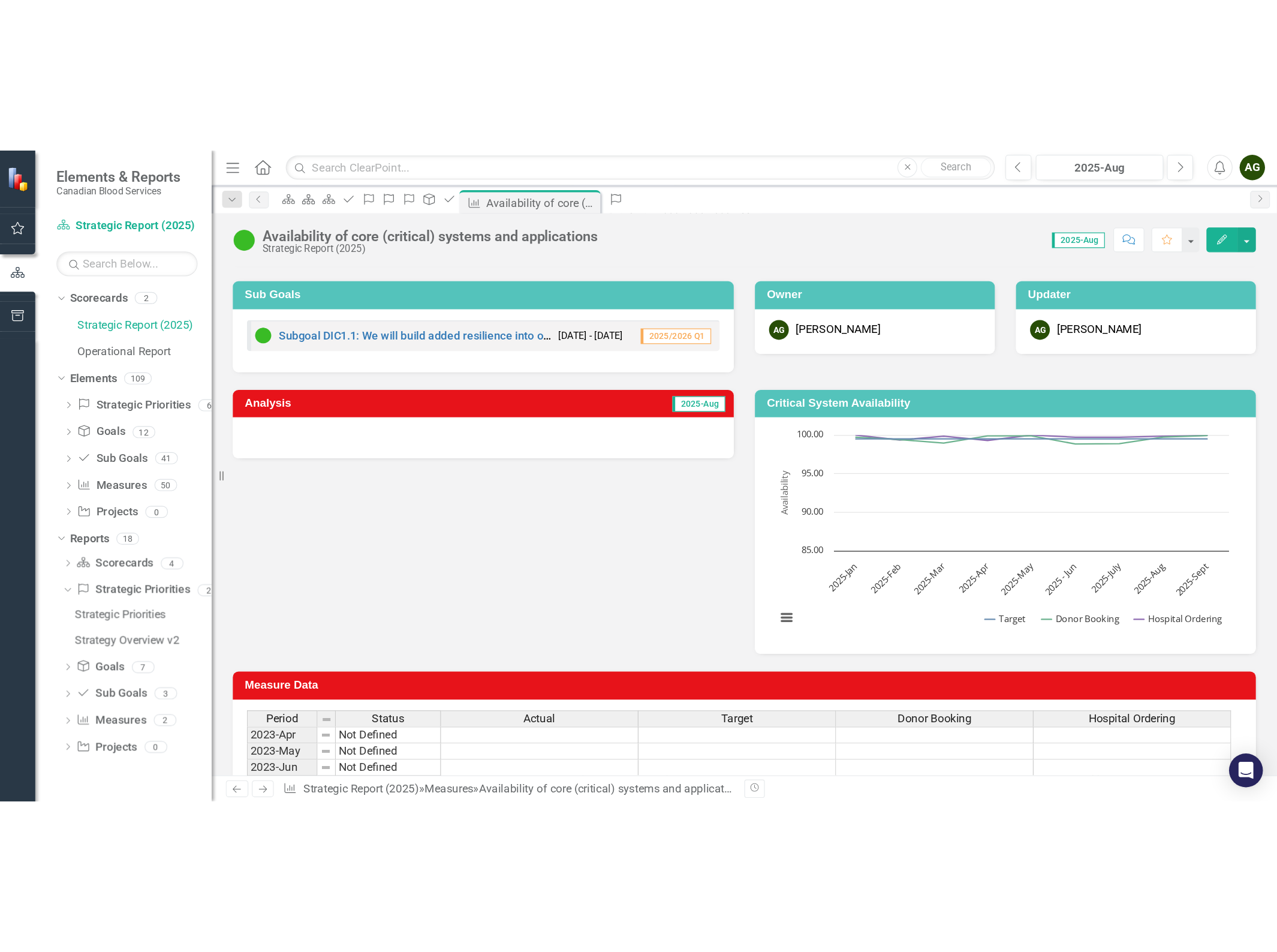
scroll to position [88, 0]
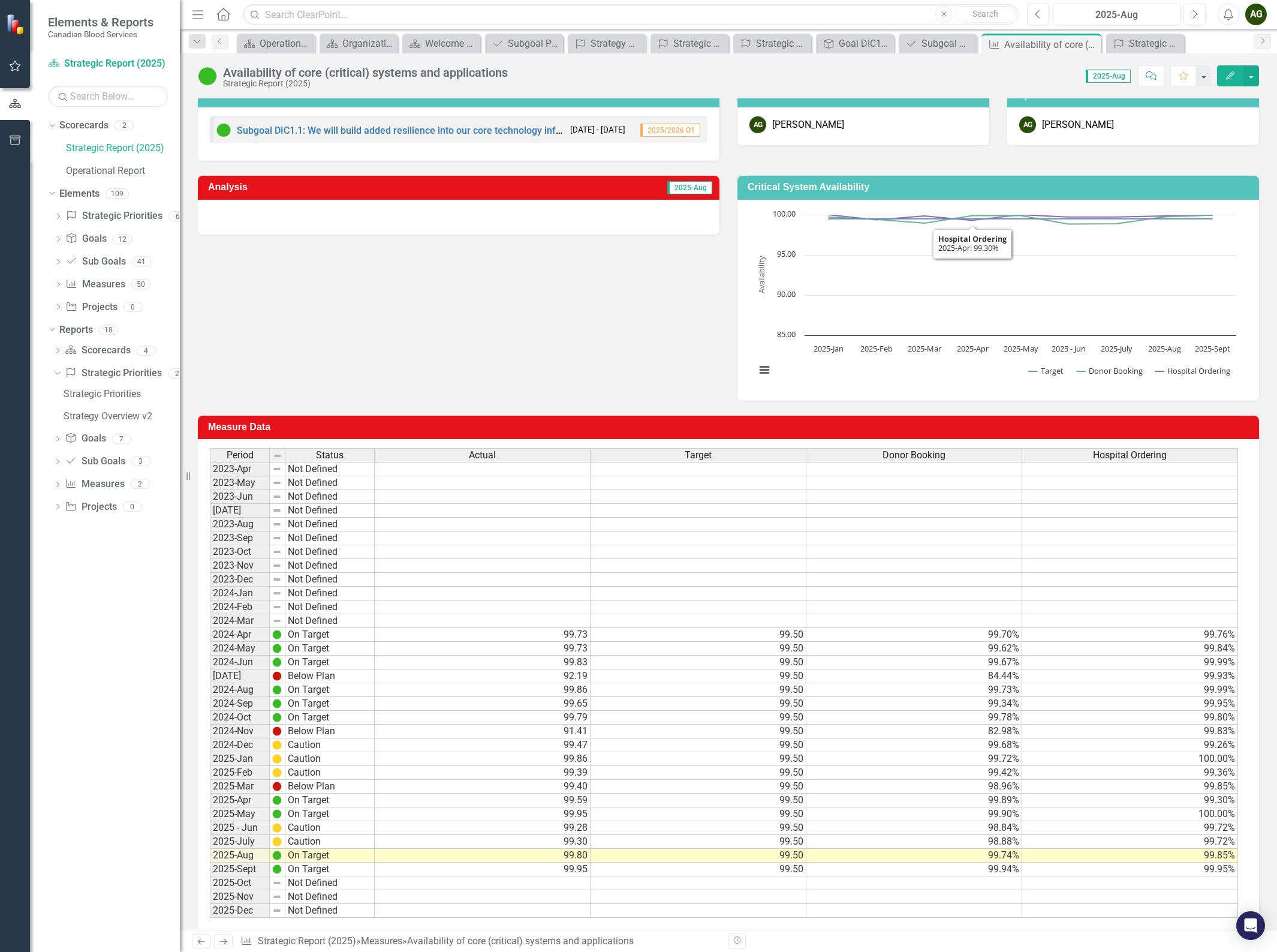
click at [416, 347] on div "Analysis 2025-Aug Critical System Availability Chart Line chart with 3 lines. C…" at bounding box center [728, 280] width 1079 height 240
